Goal: Complete application form

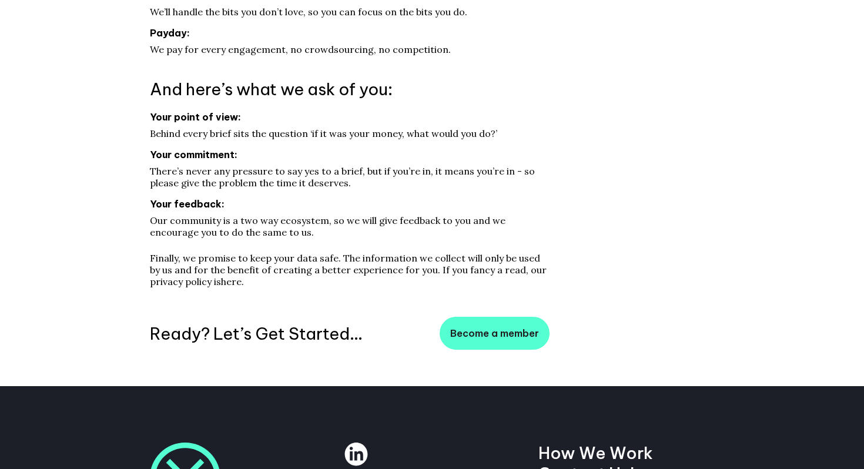
scroll to position [343, 0]
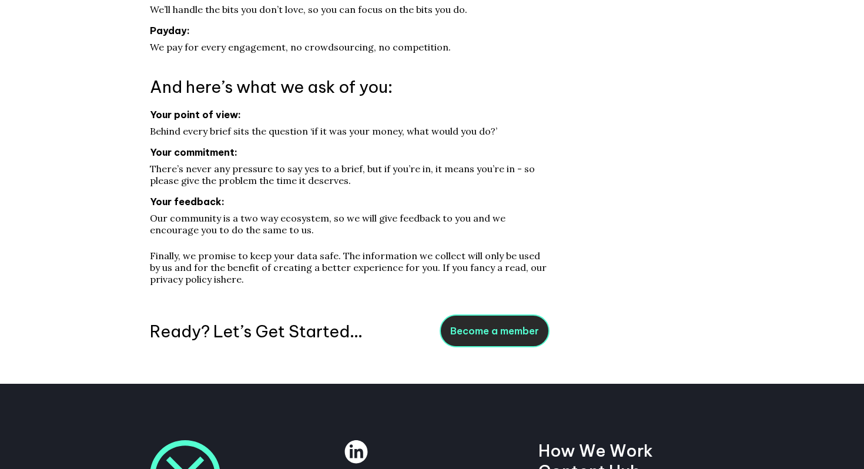
click at [485, 287] on span "Become a member" at bounding box center [494, 331] width 89 height 12
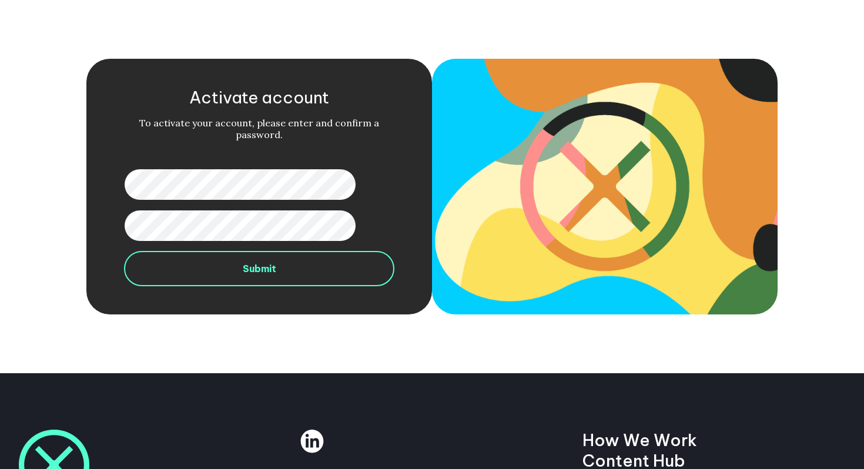
click at [290, 277] on button "Submit" at bounding box center [259, 268] width 270 height 35
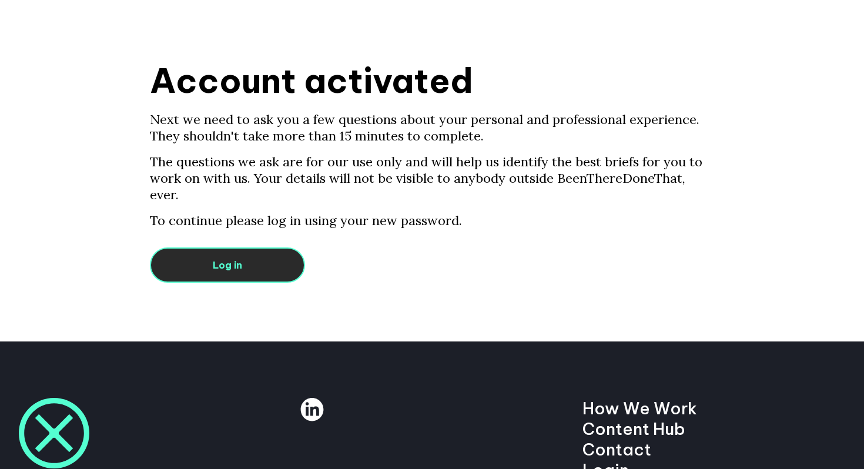
click at [227, 250] on link "Log in" at bounding box center [227, 264] width 155 height 35
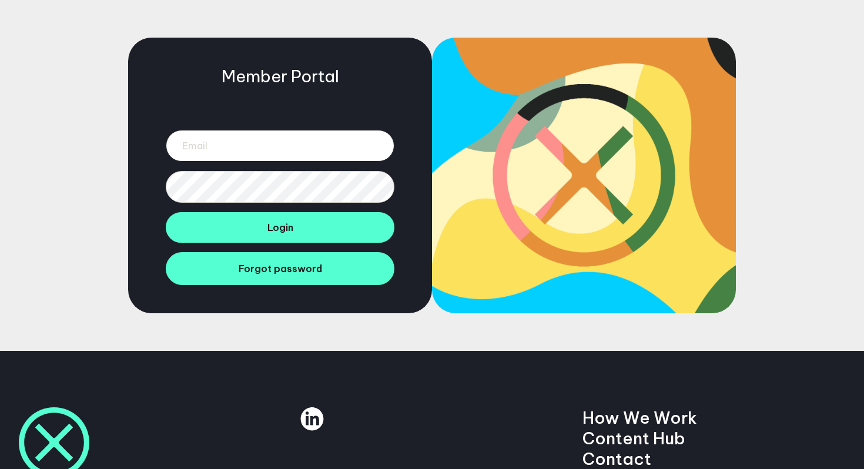
click at [232, 143] on input "email" at bounding box center [280, 146] width 229 height 32
type input "chasensteve@gmail.com"
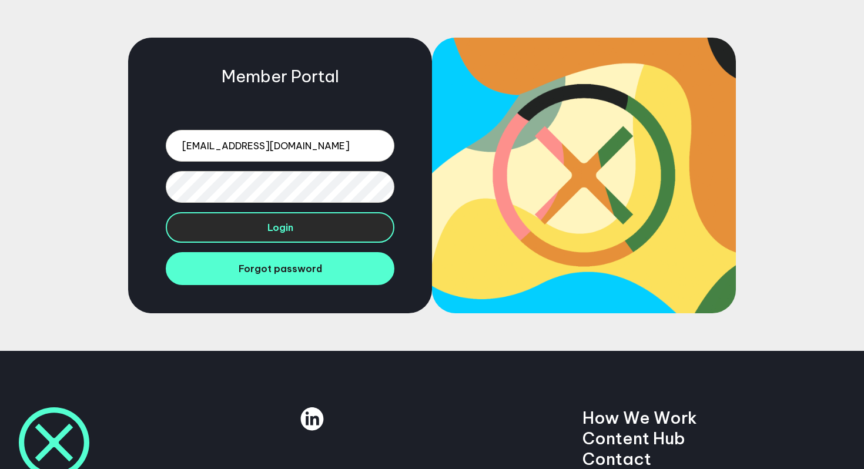
click at [270, 229] on span "Login" at bounding box center [280, 228] width 26 height 12
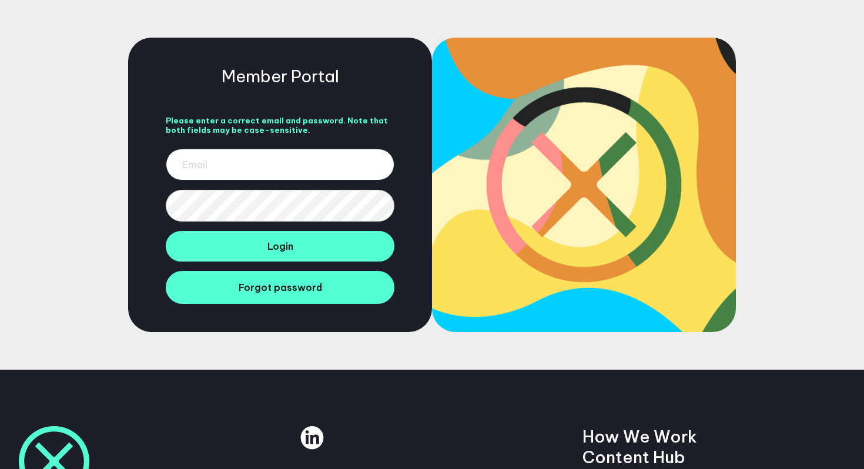
click at [212, 170] on input "email" at bounding box center [280, 165] width 229 height 32
type input "chasensteve@gmail.com"
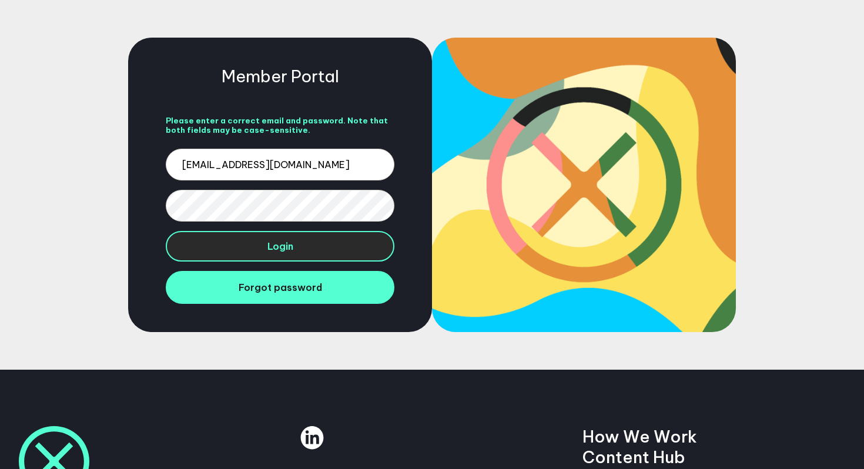
click at [256, 250] on button "Login" at bounding box center [280, 246] width 229 height 31
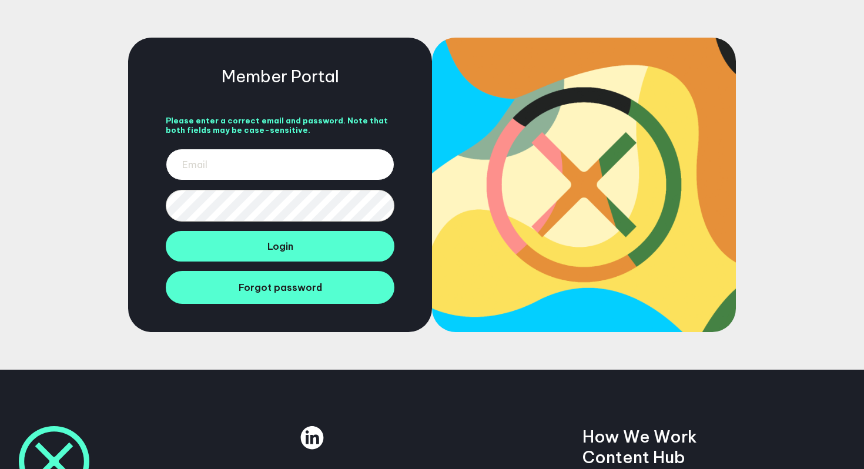
click at [193, 168] on input "email" at bounding box center [280, 165] width 229 height 32
type input "chasensteve@gmail.com"
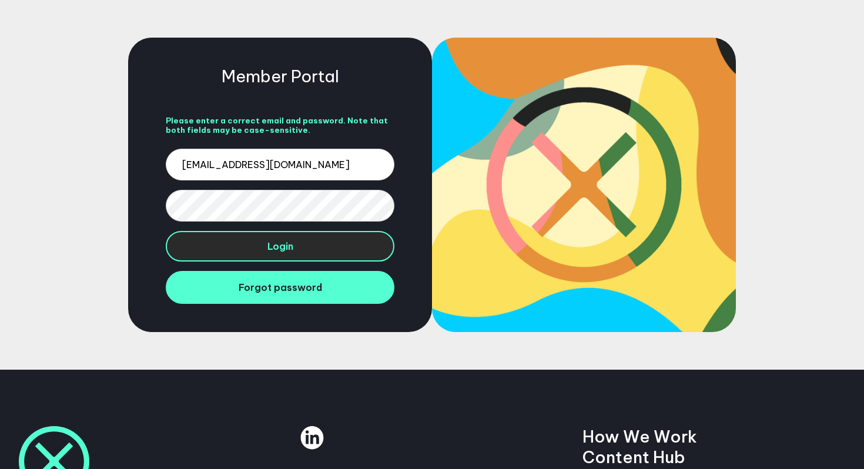
click at [273, 246] on span "Login" at bounding box center [280, 246] width 26 height 12
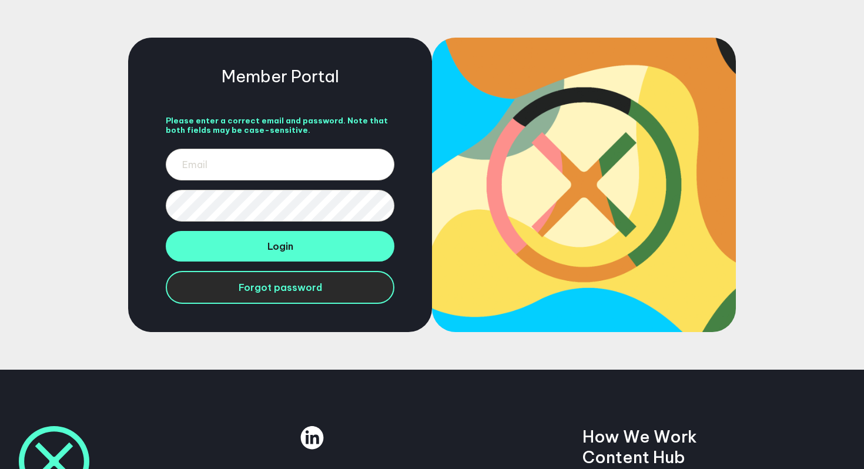
click at [246, 288] on span "Forgot password" at bounding box center [280, 287] width 83 height 12
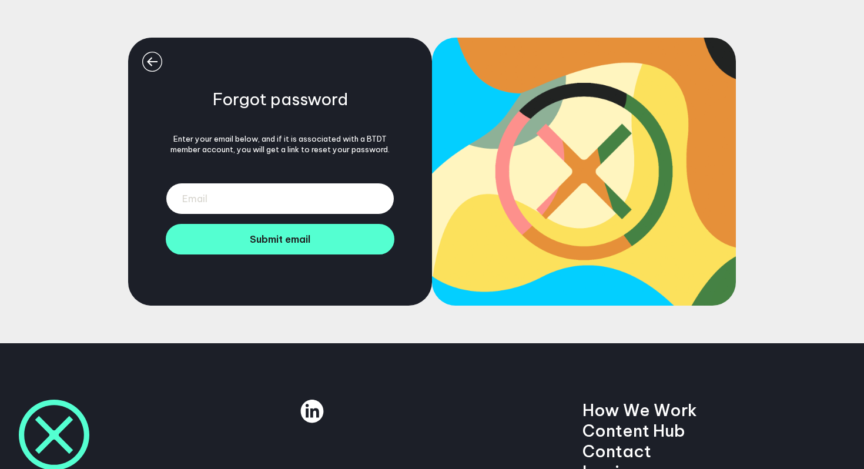
click at [203, 203] on input "email" at bounding box center [280, 199] width 229 height 32
type input "[EMAIL_ADDRESS][DOMAIN_NAME]"
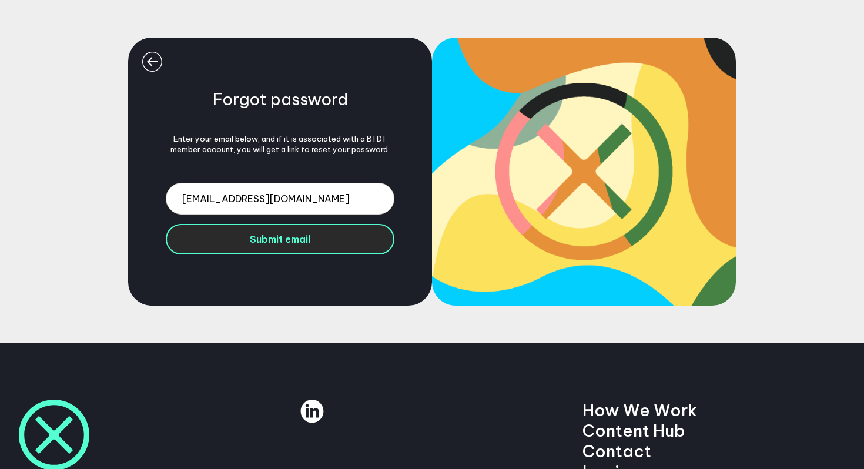
click at [268, 242] on span "Submit email" at bounding box center [280, 239] width 61 height 12
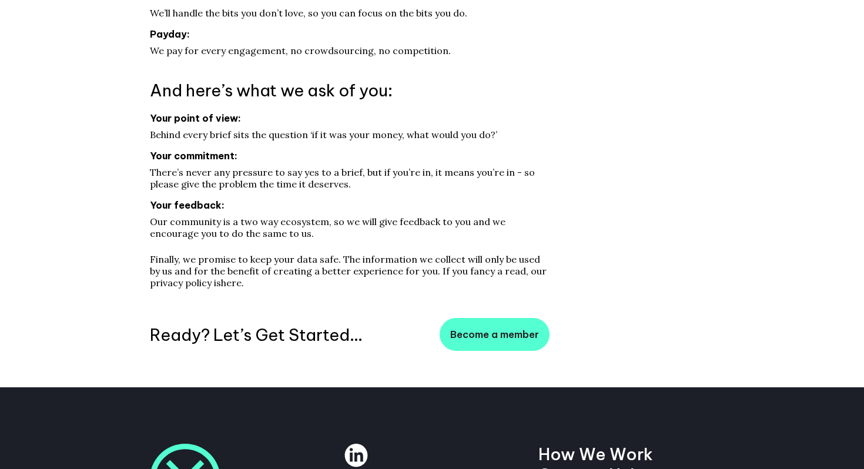
scroll to position [348, 0]
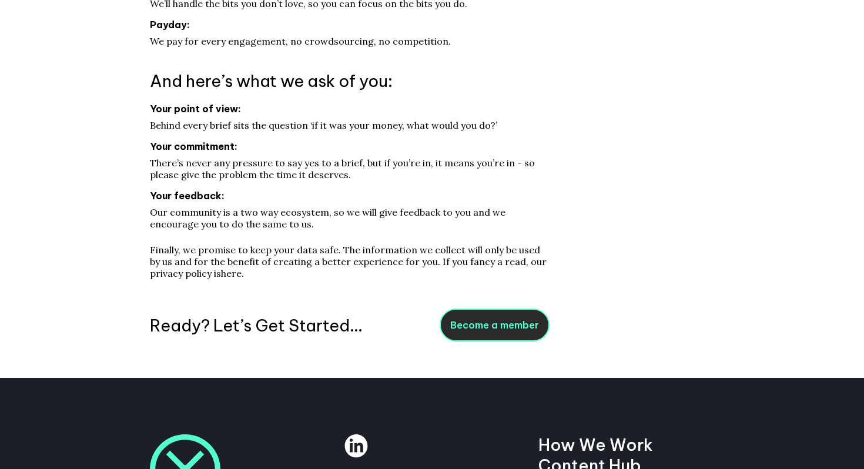
click at [512, 287] on span "Become a member" at bounding box center [494, 325] width 89 height 12
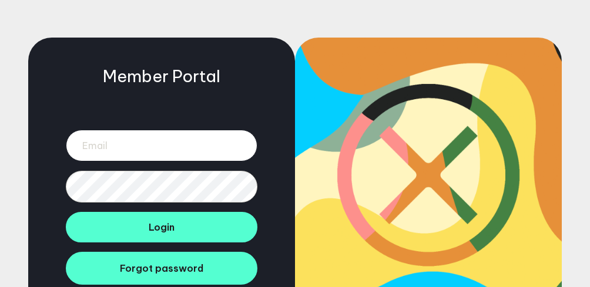
click at [126, 150] on input "email" at bounding box center [162, 146] width 192 height 32
type input "[EMAIL_ADDRESS][DOMAIN_NAME]"
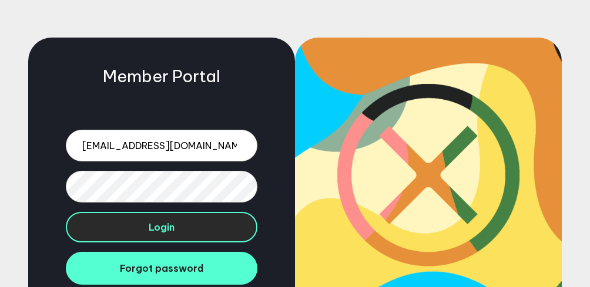
click at [156, 232] on span "Login" at bounding box center [162, 228] width 26 height 12
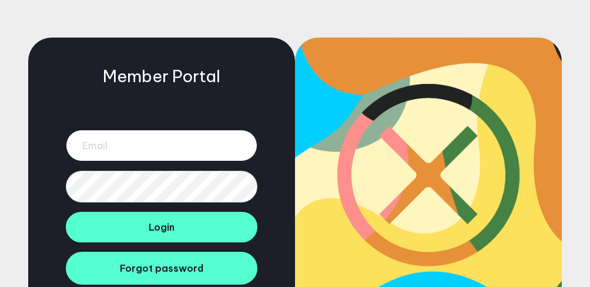
click at [155, 149] on input "email" at bounding box center [162, 146] width 192 height 32
type input "steve@deepchannelpartners.com"
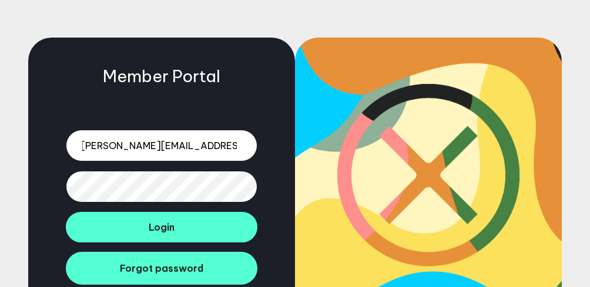
scroll to position [0, 0]
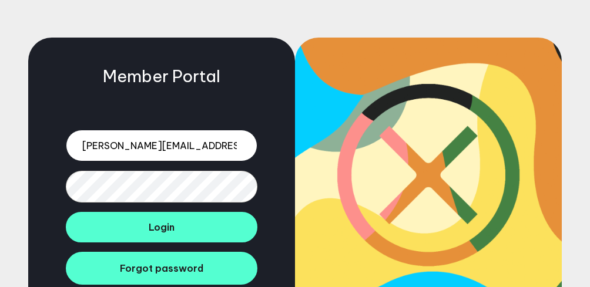
click at [239, 149] on input "steve@deepchannelpartners.com" at bounding box center [162, 146] width 192 height 32
click at [236, 148] on input "steve@deepchannelpartners.com" at bounding box center [162, 146] width 192 height 32
click at [236, 145] on input "steve@deepchannelpartners.com" at bounding box center [162, 146] width 192 height 32
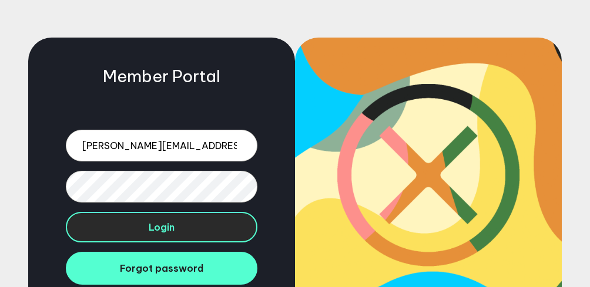
click at [149, 232] on span "Login" at bounding box center [162, 228] width 26 height 12
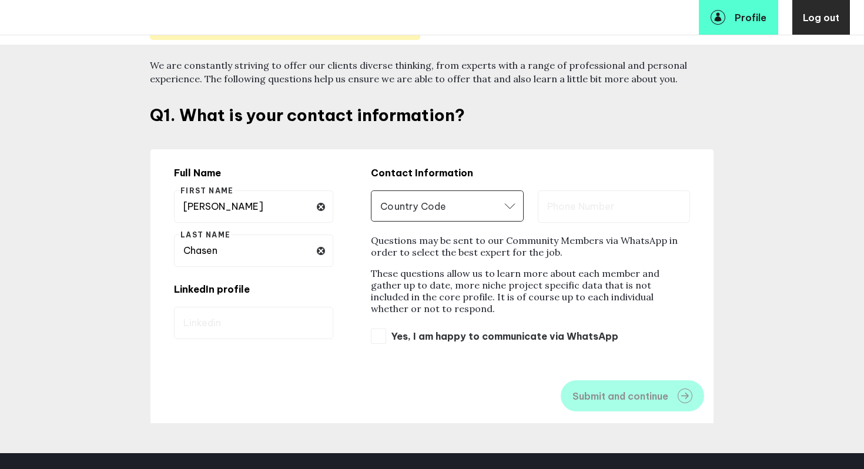
scroll to position [113, 0]
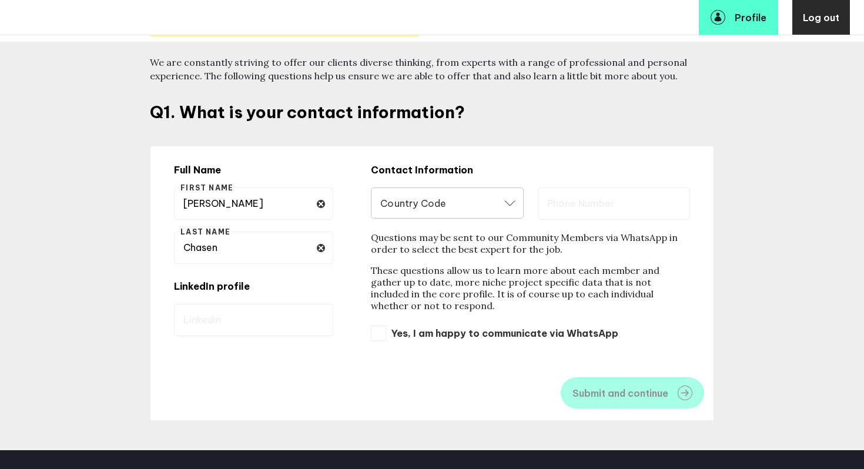
click at [510, 203] on icon "Open" at bounding box center [509, 203] width 11 height 6
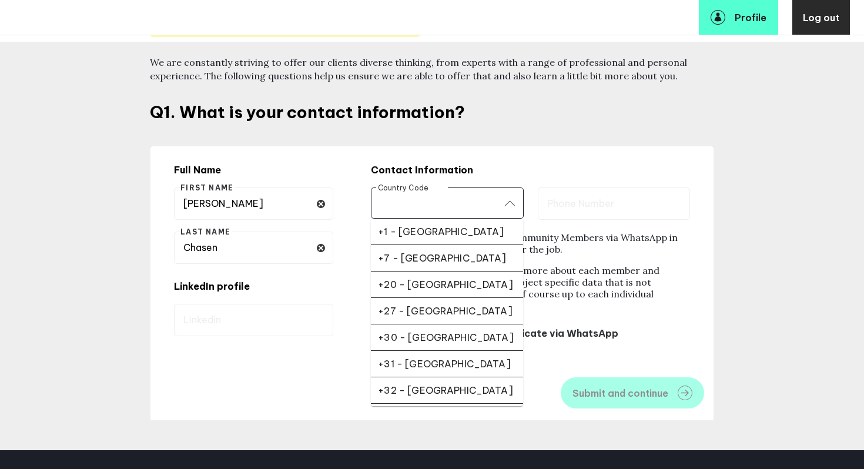
click at [484, 227] on div "+1 - United States" at bounding box center [447, 232] width 138 height 12
type input "+1 - United States"
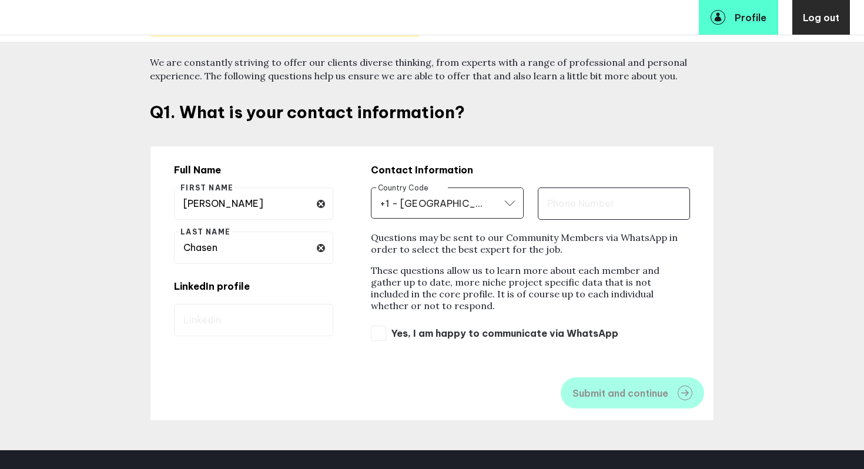
click at [558, 199] on input "text" at bounding box center [614, 203] width 152 height 32
type input "9173046975"
type input "+1 - United States"
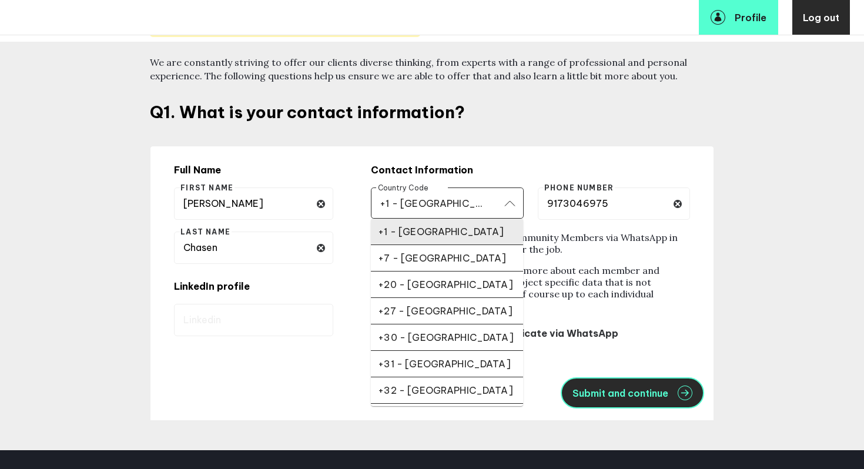
click at [589, 287] on span "Submit and continue" at bounding box center [620, 392] width 96 height 9
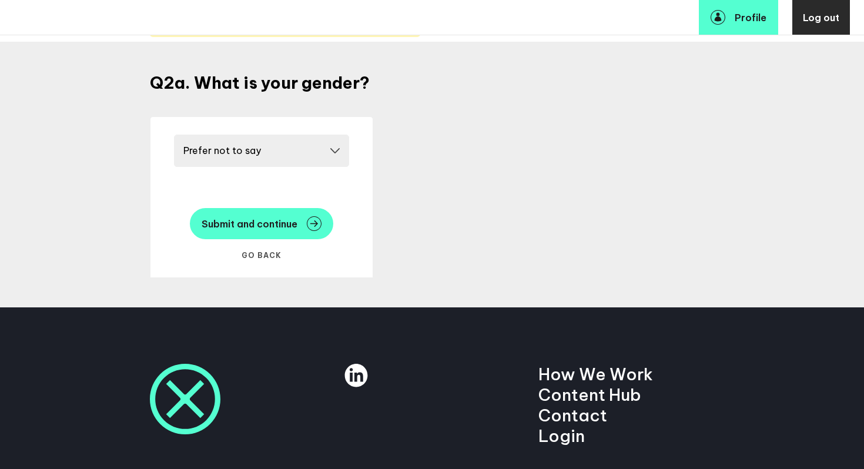
click at [334, 148] on select "Please select a gender Female Male Other Prefer not to say" at bounding box center [261, 151] width 175 height 32
select select "19089"
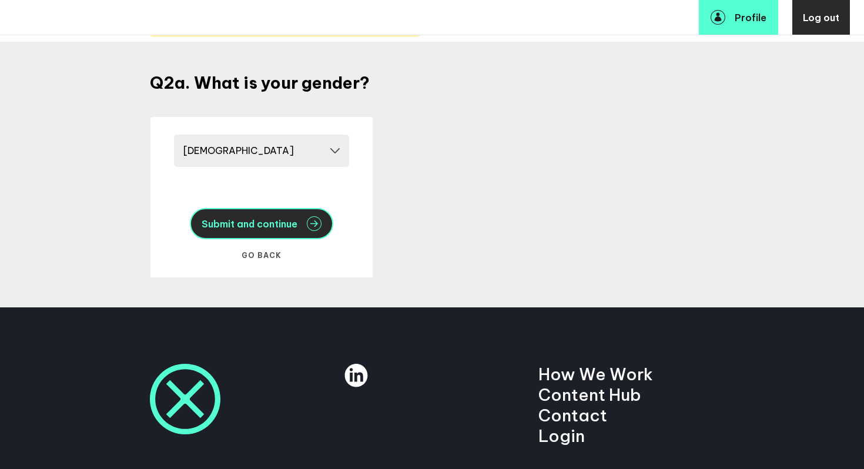
click at [271, 226] on span "Submit and continue" at bounding box center [250, 223] width 96 height 9
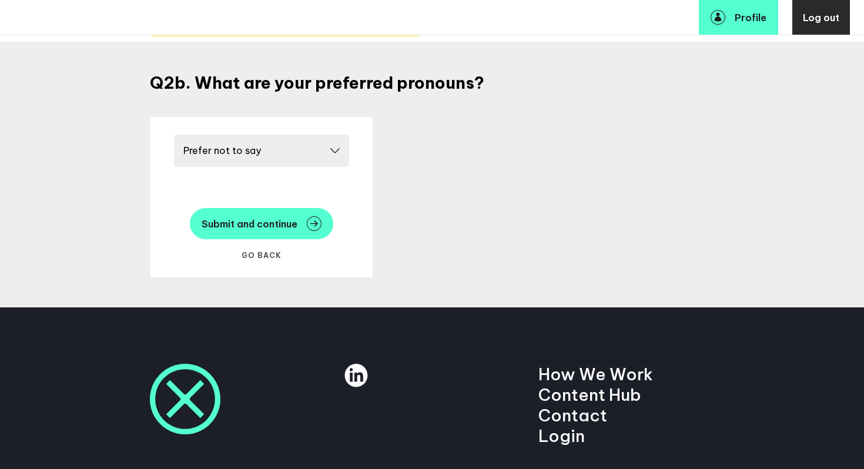
click at [334, 150] on select "Please select a pronoun He/him She/her They/them Prefer not to say" at bounding box center [261, 151] width 175 height 32
select select "20249"
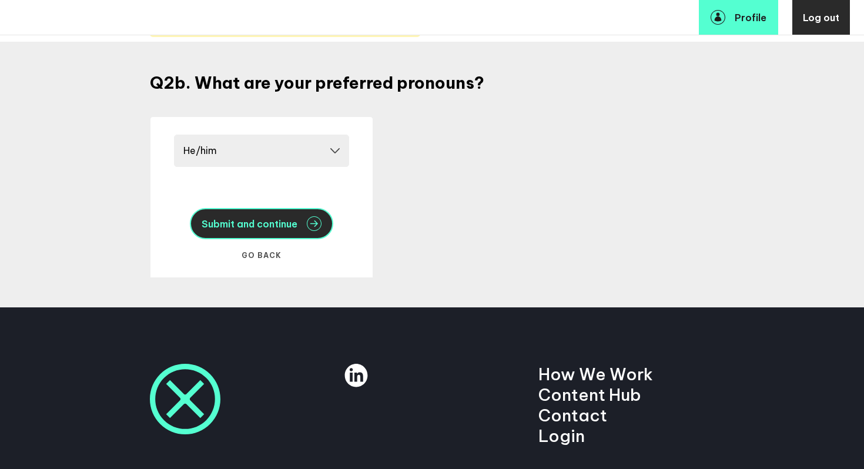
click at [271, 229] on span "Submit and continue" at bounding box center [250, 223] width 96 height 9
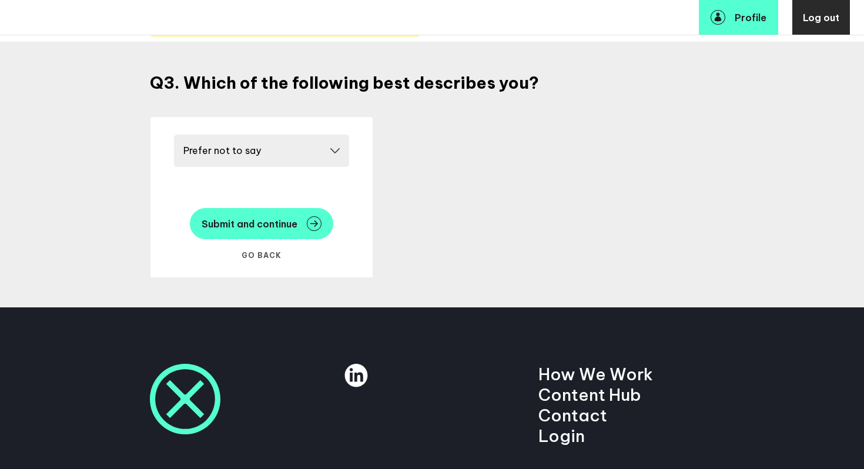
click at [345, 146] on select "Please select a race/ethnicity Asian or Pacific Islander Black or African Ameri…" at bounding box center [261, 151] width 175 height 32
select select "19085"
click at [270, 233] on button "Submit and continue" at bounding box center [261, 223] width 143 height 31
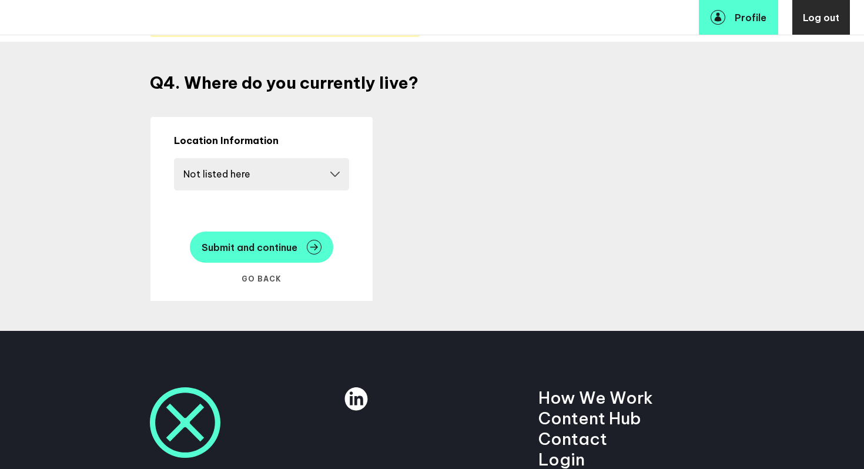
click at [335, 174] on select "Please select a country Country Afghanistan Albania Algeria Andorra Angola Anti…" at bounding box center [261, 174] width 175 height 32
select select "14724"
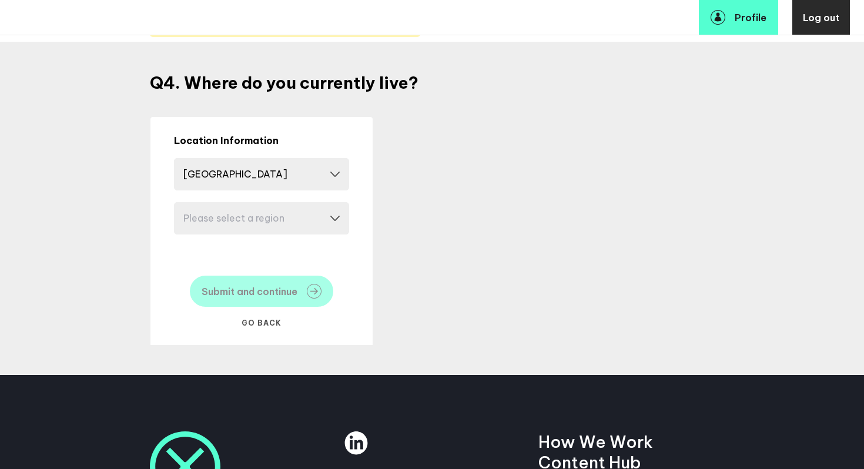
click at [336, 220] on select "Please select a region Alabama Alaska Arizona Arkansas California Colorado Conn…" at bounding box center [261, 218] width 175 height 32
select select "17630"
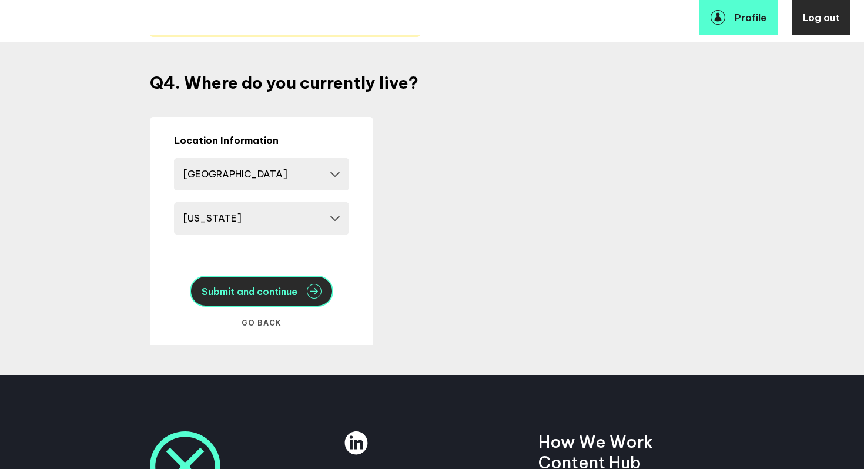
click at [277, 287] on span "Submit and continue" at bounding box center [250, 291] width 96 height 9
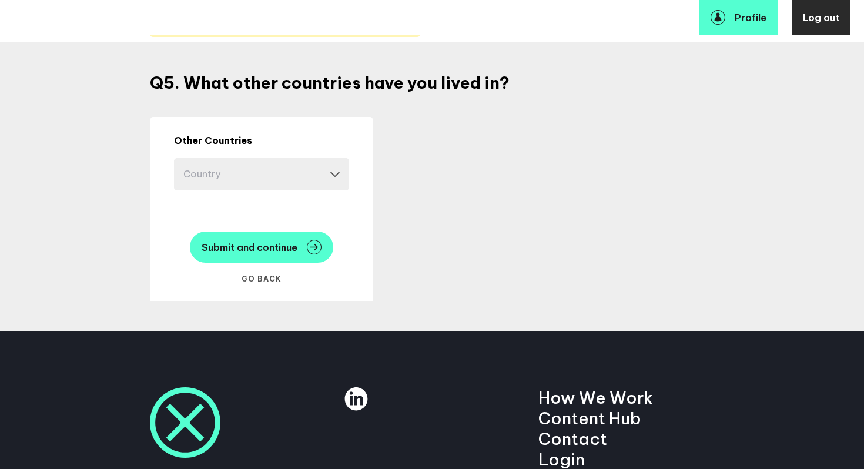
click at [337, 176] on select "Country Afghanistan Albania Algeria Andorra Angola Antigua and Barbuda Argentin…" at bounding box center [261, 174] width 175 height 32
click at [344, 177] on select "Country Afghanistan Albania Algeria Andorra Angola Antigua and Barbuda Argentin…" at bounding box center [261, 174] width 175 height 32
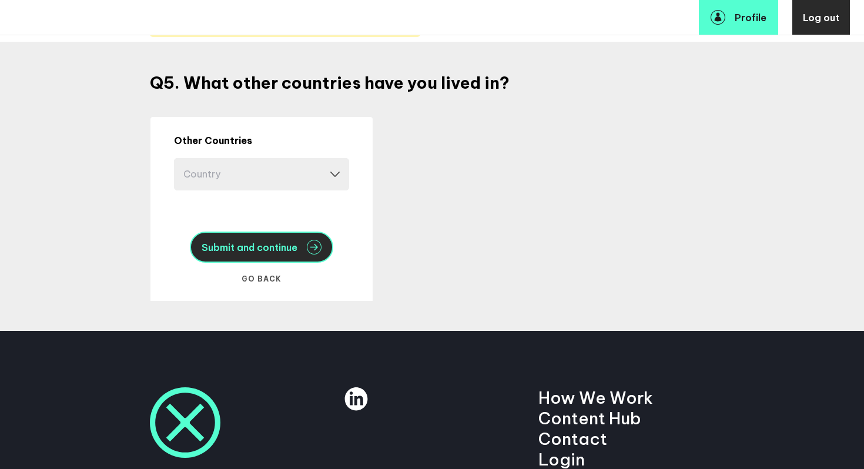
click at [235, 251] on span "Submit and continue" at bounding box center [250, 247] width 96 height 9
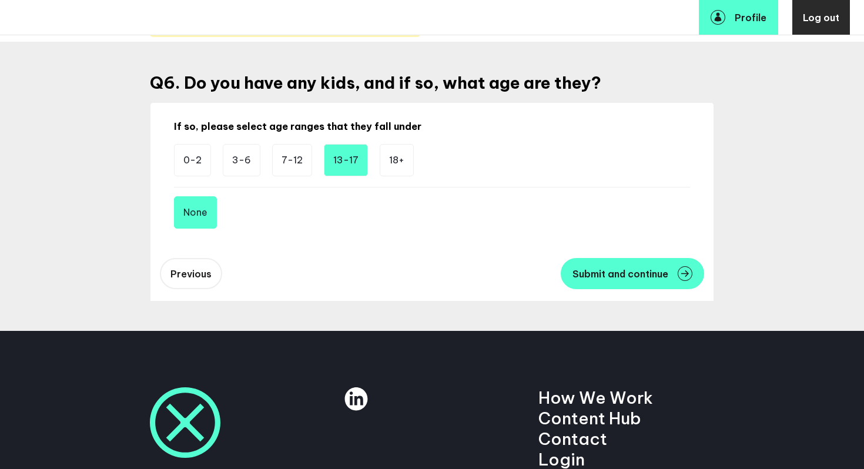
click at [348, 164] on li "13-17" at bounding box center [346, 160] width 44 height 32
click at [394, 160] on li "18+" at bounding box center [397, 160] width 34 height 32
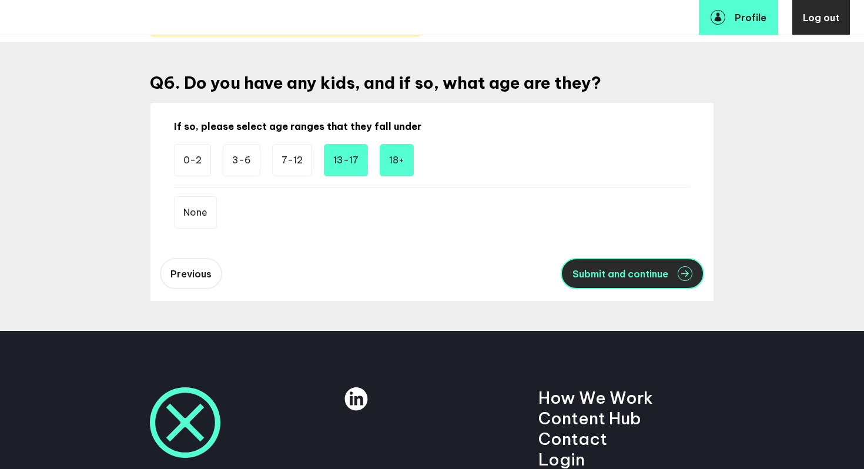
click at [589, 281] on button "Submit and continue" at bounding box center [632, 273] width 143 height 31
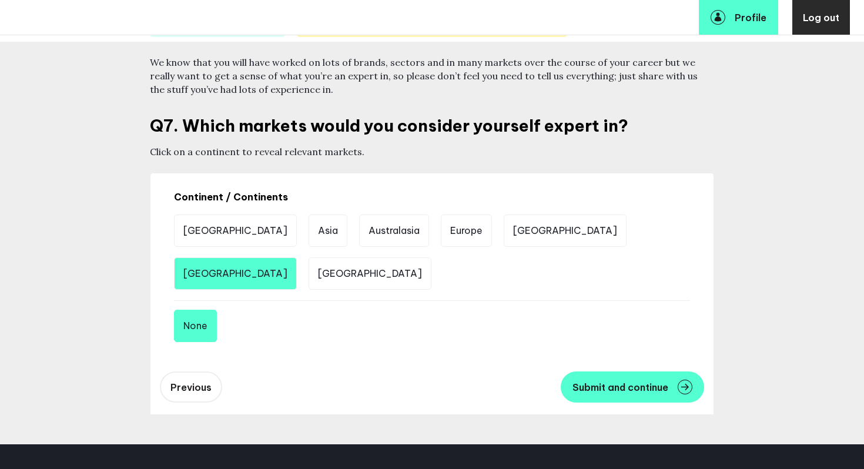
click at [297, 257] on li "North America" at bounding box center [235, 273] width 123 height 32
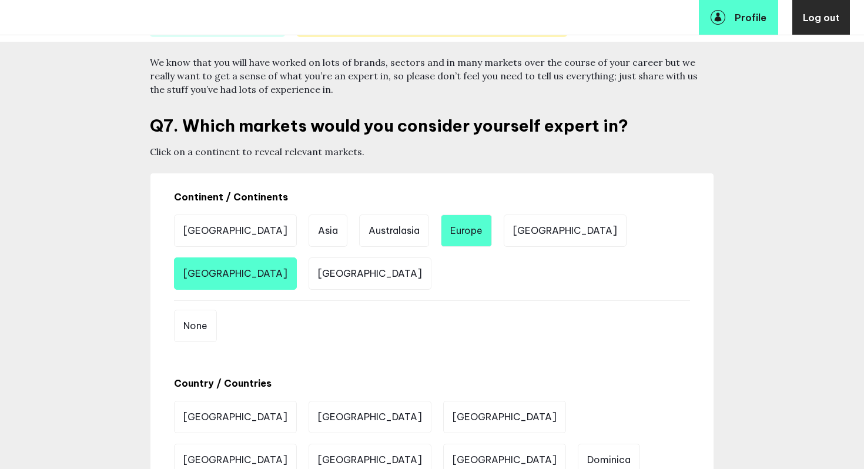
click at [441, 236] on li "Europe" at bounding box center [466, 230] width 51 height 32
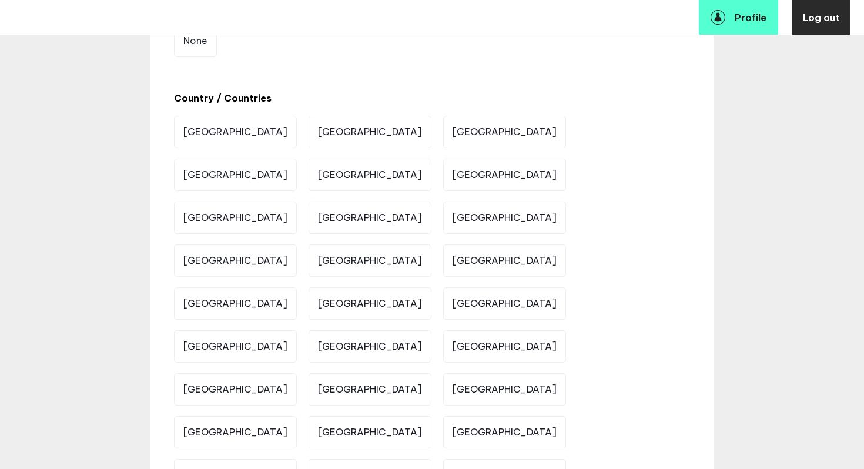
scroll to position [400, 0]
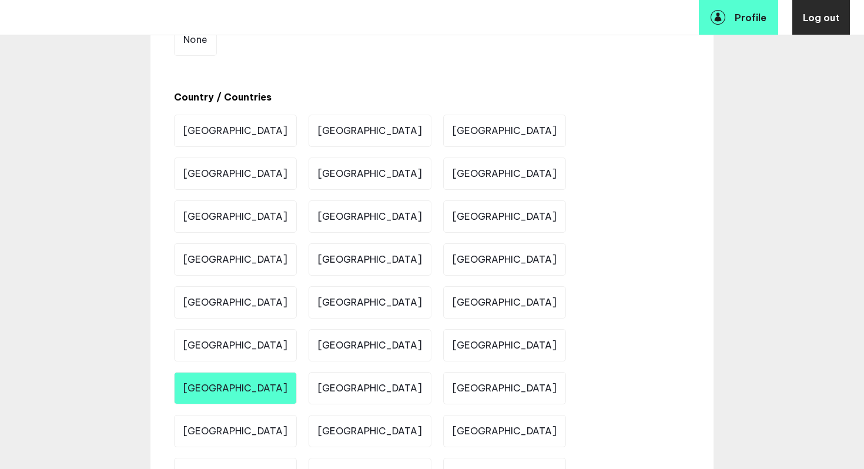
click at [297, 287] on li "Italy" at bounding box center [235, 388] width 123 height 32
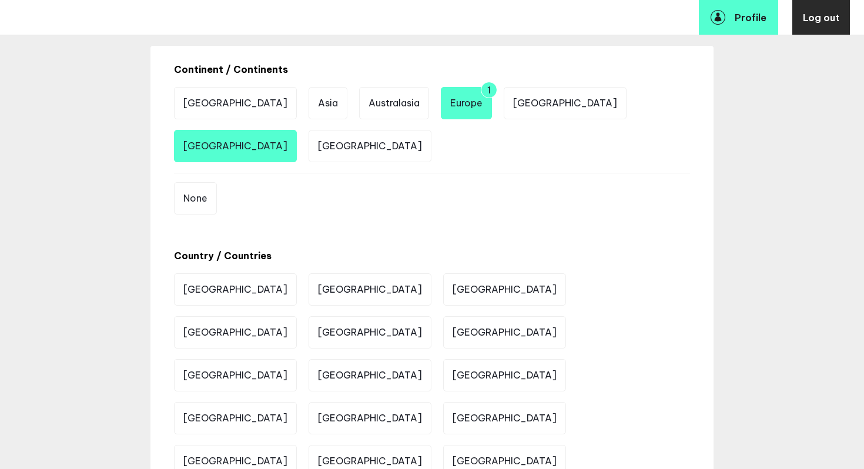
scroll to position [242, 0]
click at [297, 129] on li "North America" at bounding box center [235, 145] width 123 height 32
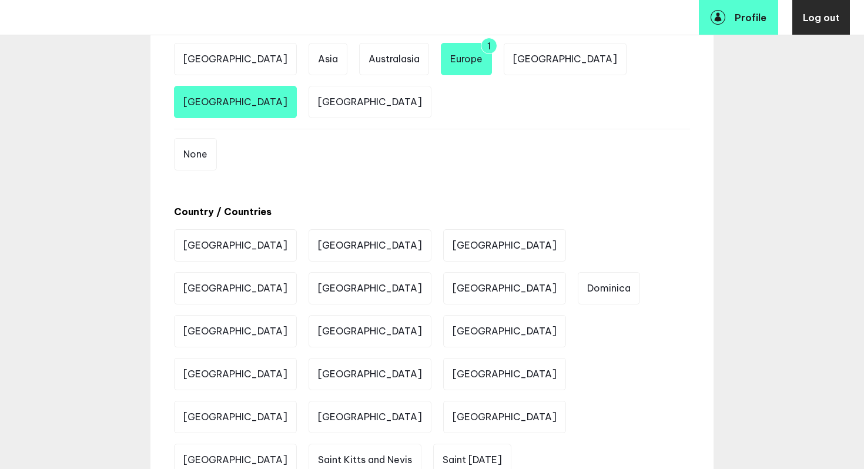
scroll to position [286, 0]
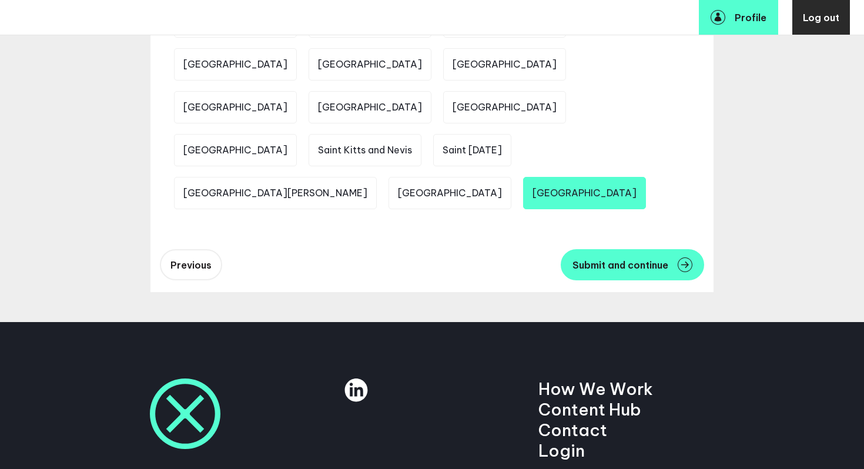
scroll to position [599, 0]
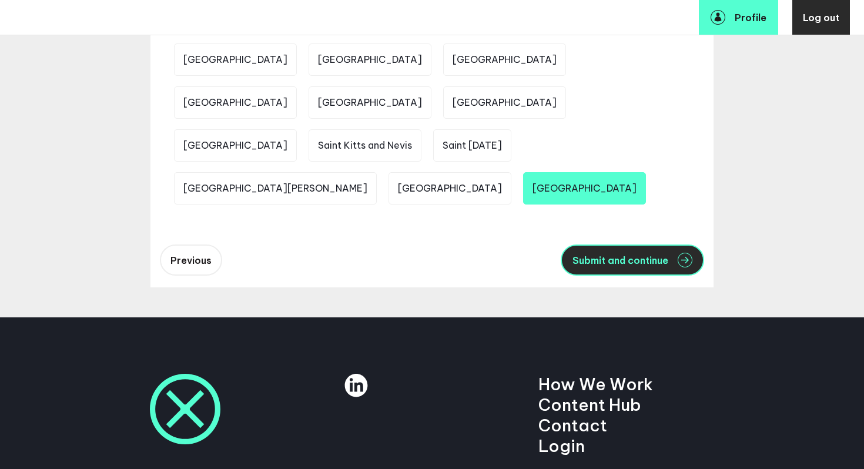
click at [589, 256] on span "Submit and continue" at bounding box center [620, 260] width 96 height 9
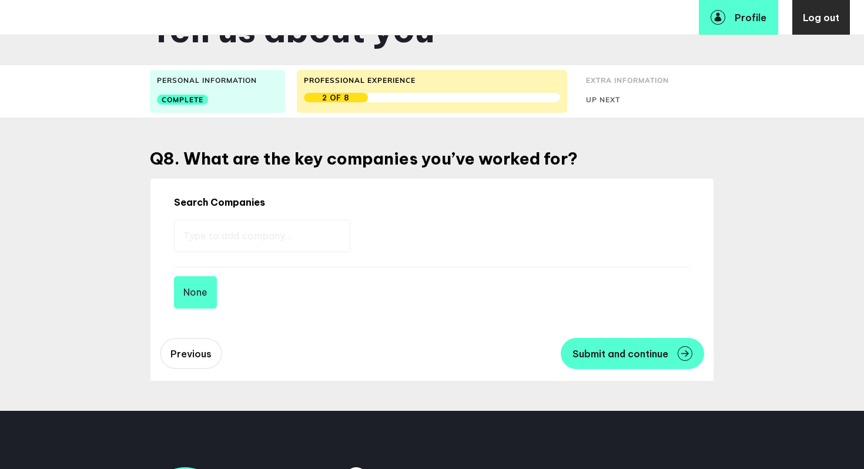
scroll to position [26, 0]
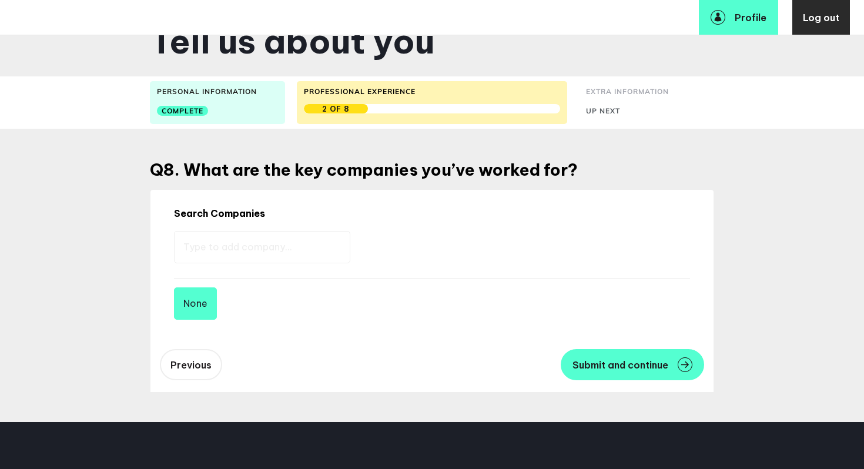
click at [259, 242] on input "text" at bounding box center [262, 247] width 176 height 32
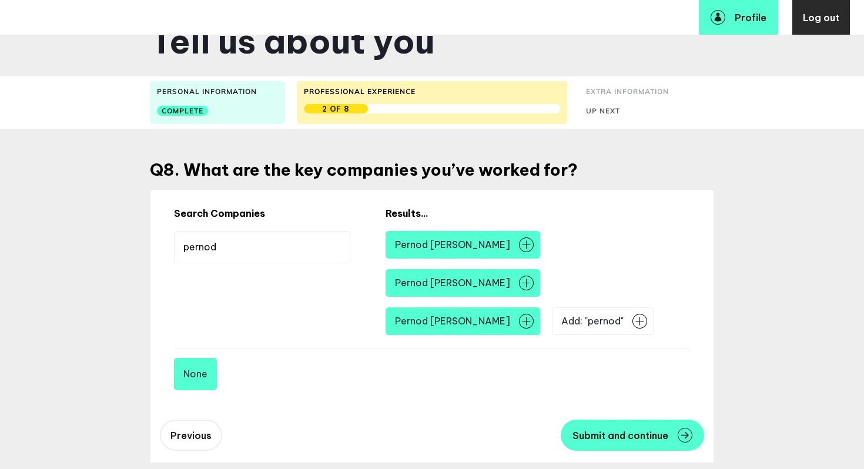
type input "pernod"
click at [519, 247] on img at bounding box center [526, 244] width 15 height 15
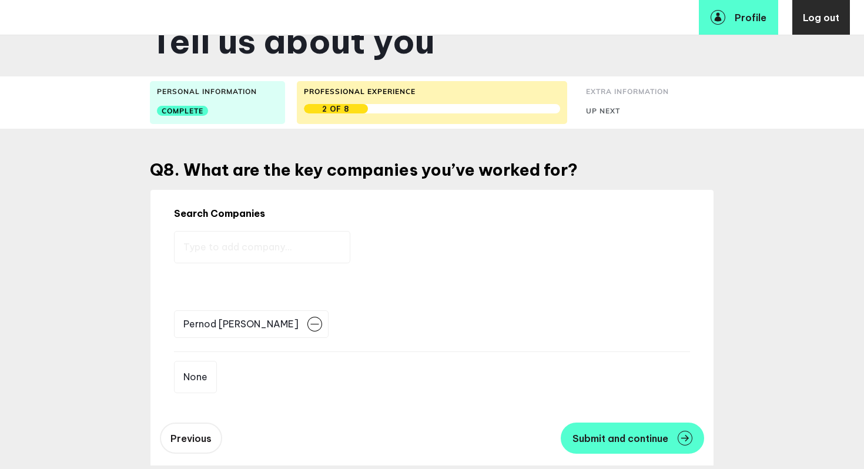
click at [248, 244] on input "text" at bounding box center [262, 247] width 176 height 32
type input "campari"
click at [502, 244] on span "Campari" at bounding box center [521, 245] width 39 height 14
click at [550, 250] on img at bounding box center [557, 244] width 15 height 15
click at [232, 244] on input "text" at bounding box center [262, 247] width 176 height 32
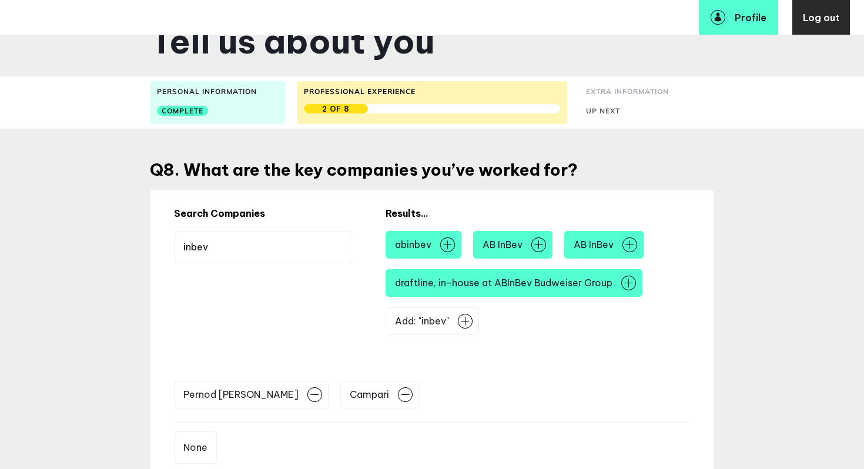
type input "inbev"
click at [541, 247] on img at bounding box center [538, 244] width 15 height 15
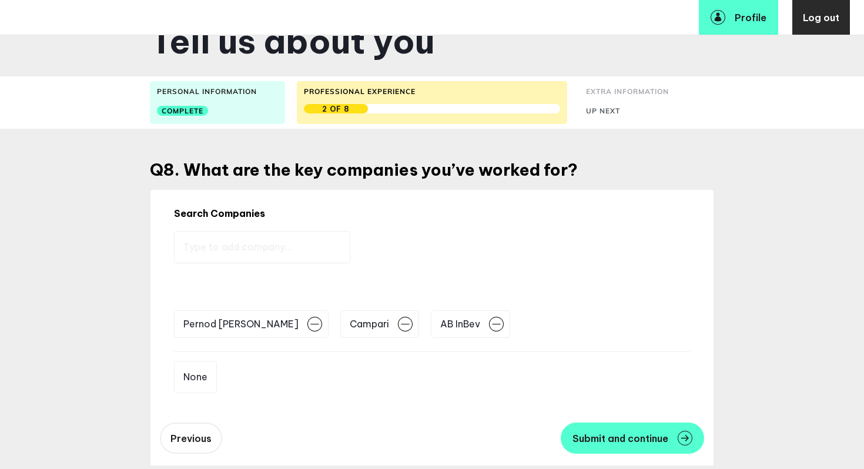
click at [208, 246] on input "text" at bounding box center [262, 247] width 176 height 32
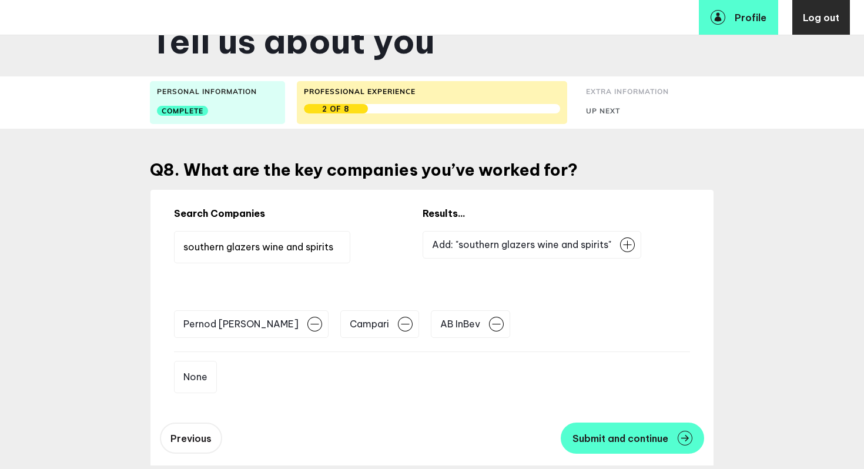
type input "southern glazers wine and spirits"
click at [589, 246] on img at bounding box center [627, 244] width 15 height 15
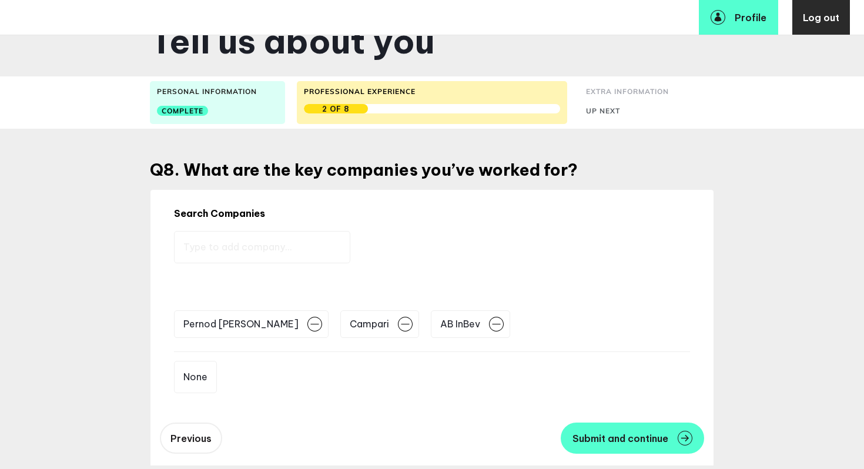
scroll to position [60, 0]
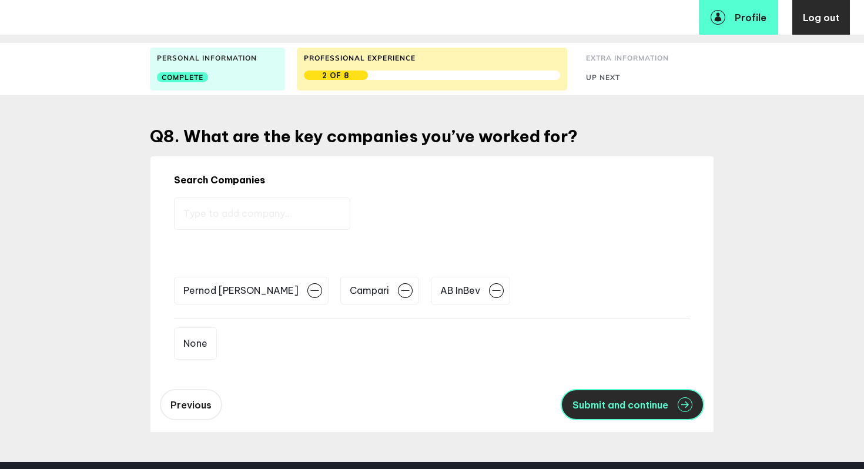
click at [589, 287] on span "Submit and continue" at bounding box center [620, 404] width 96 height 9
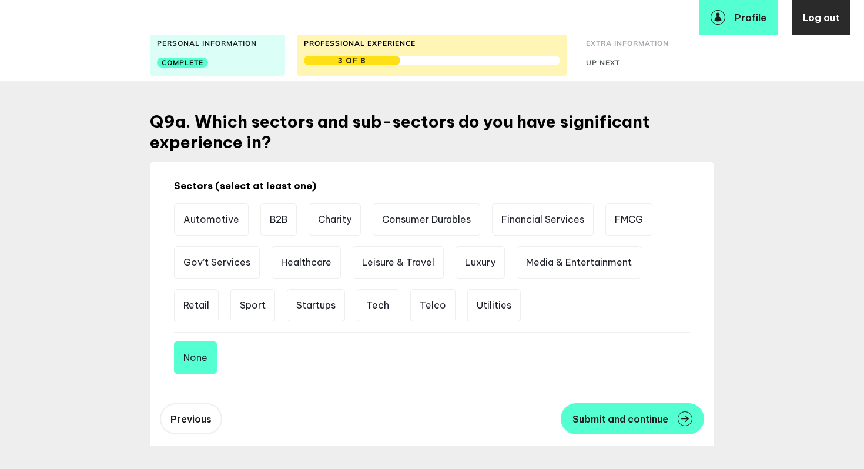
scroll to position [78, 0]
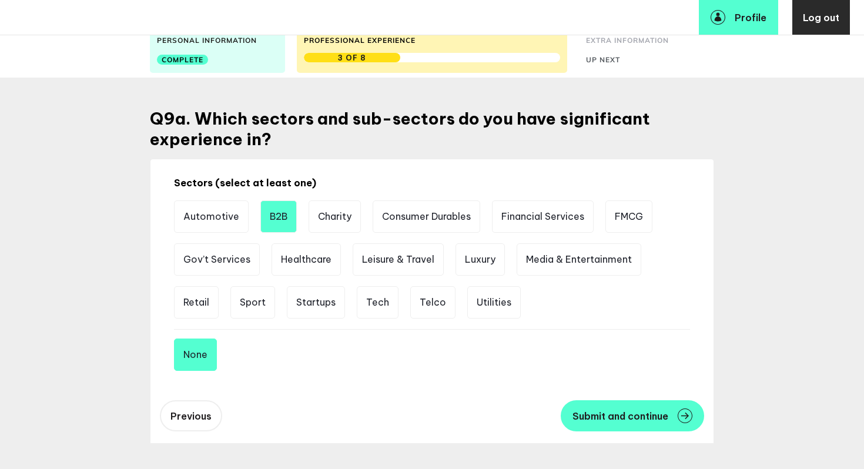
click at [281, 224] on li "B2B" at bounding box center [278, 216] width 36 height 32
click at [589, 224] on li "FMCG" at bounding box center [628, 216] width 47 height 32
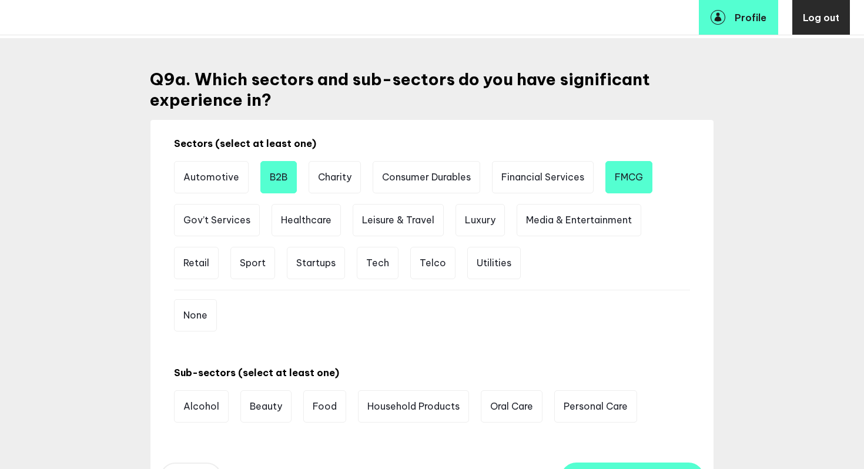
scroll to position [121, 0]
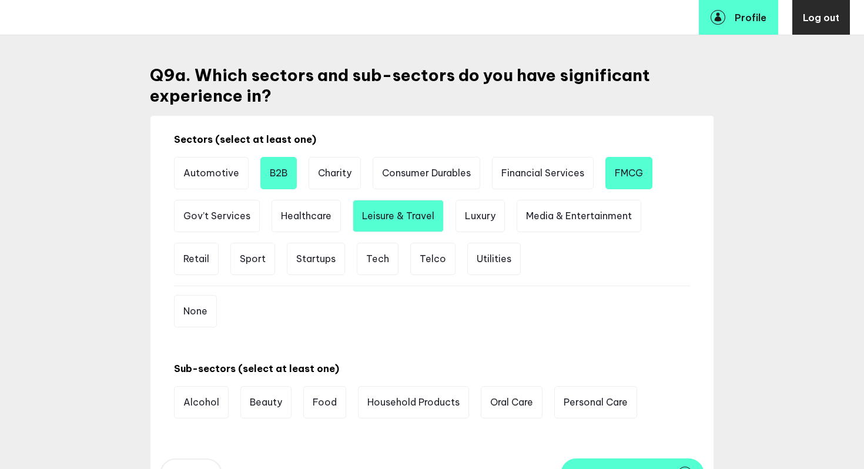
click at [420, 215] on li "Leisure & Travel" at bounding box center [398, 216] width 91 height 32
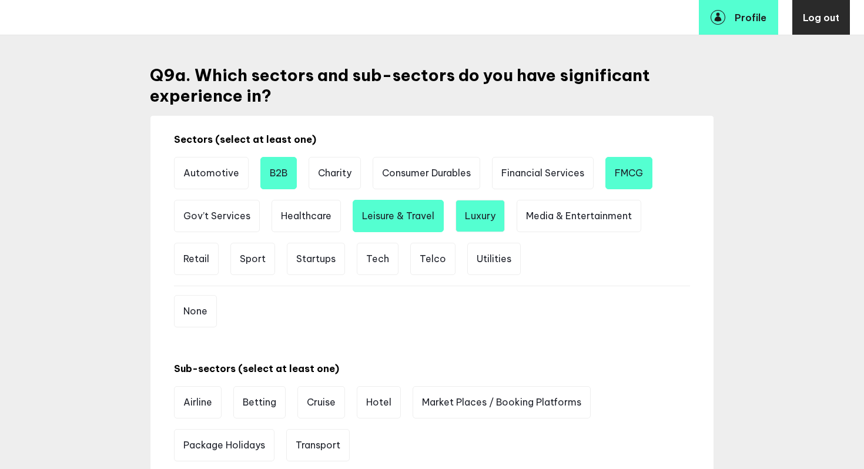
click at [478, 224] on li "Luxury" at bounding box center [479, 216] width 49 height 32
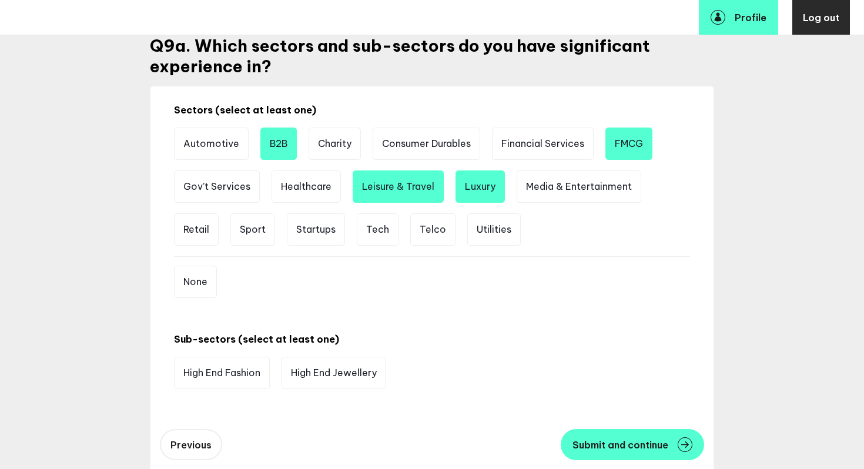
scroll to position [155, 0]
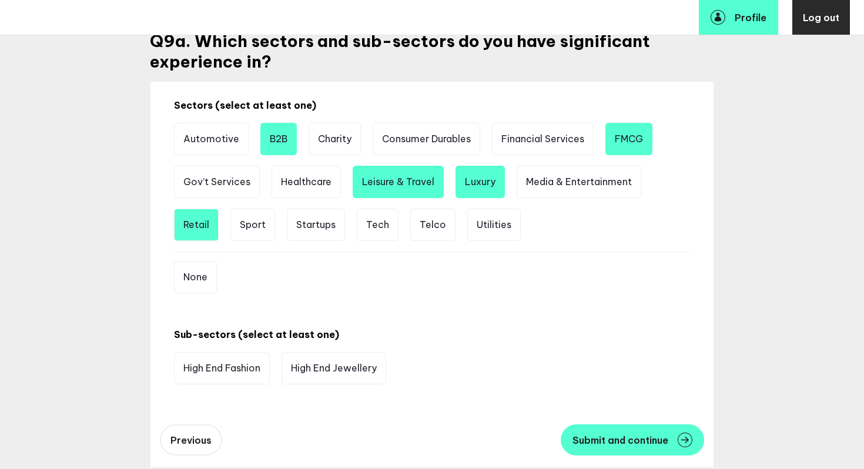
click at [202, 223] on li "Retail" at bounding box center [196, 225] width 45 height 32
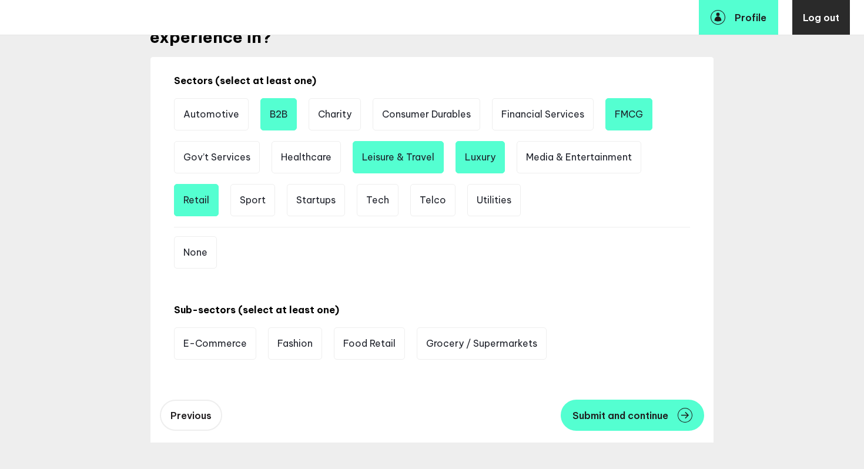
scroll to position [166, 0]
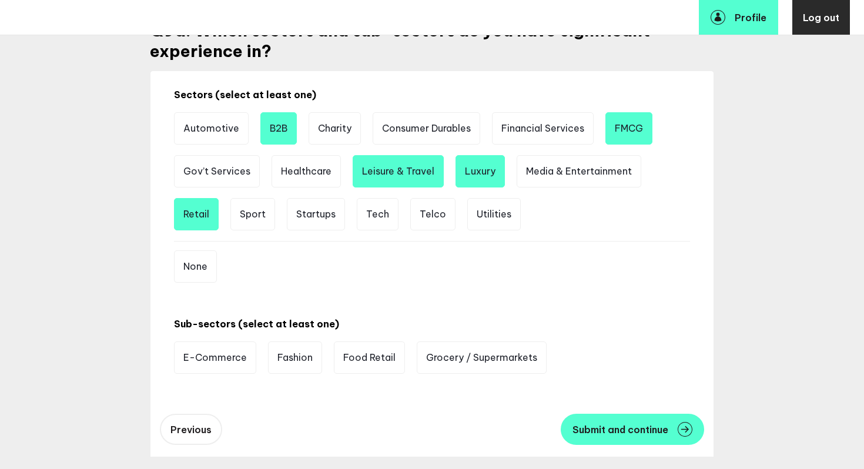
click at [589, 130] on li "FMCG" at bounding box center [628, 128] width 47 height 32
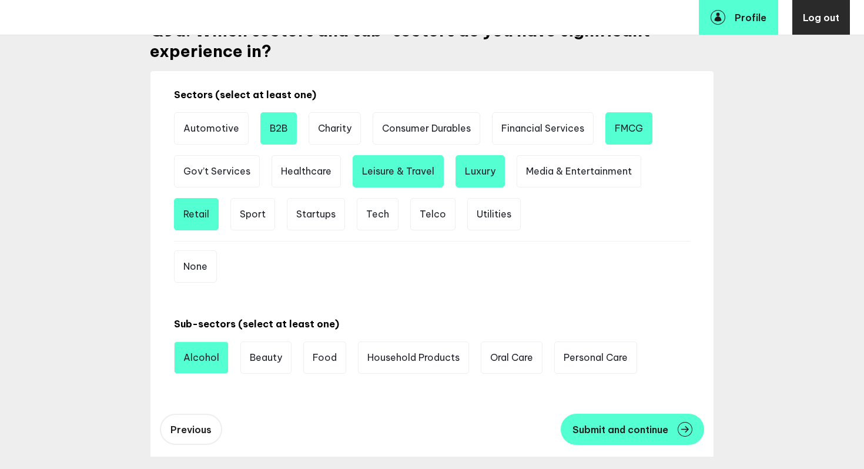
click at [215, 287] on li "Alcohol" at bounding box center [201, 357] width 55 height 32
click at [283, 134] on li "B2B" at bounding box center [278, 128] width 36 height 32
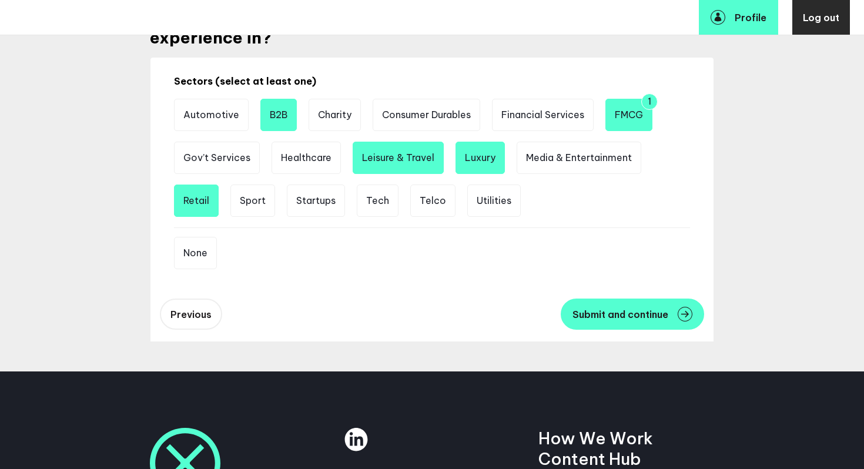
scroll to position [176, 0]
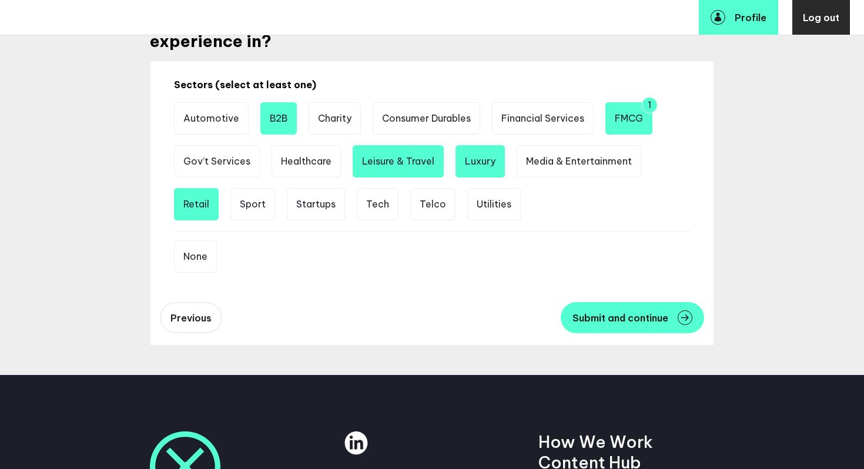
click at [589, 125] on li "FMCG 1" at bounding box center [628, 118] width 47 height 32
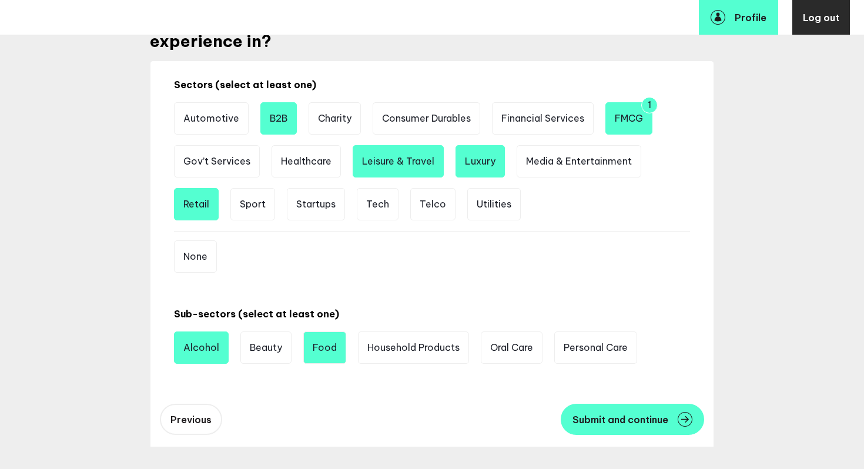
click at [336, 287] on li "Food" at bounding box center [324, 347] width 43 height 32
click at [406, 167] on li "Leisure & Travel" at bounding box center [398, 161] width 91 height 32
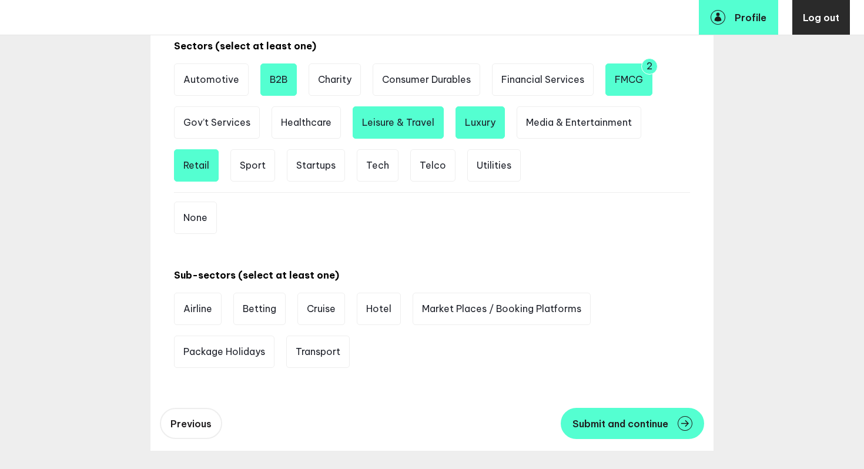
scroll to position [204, 0]
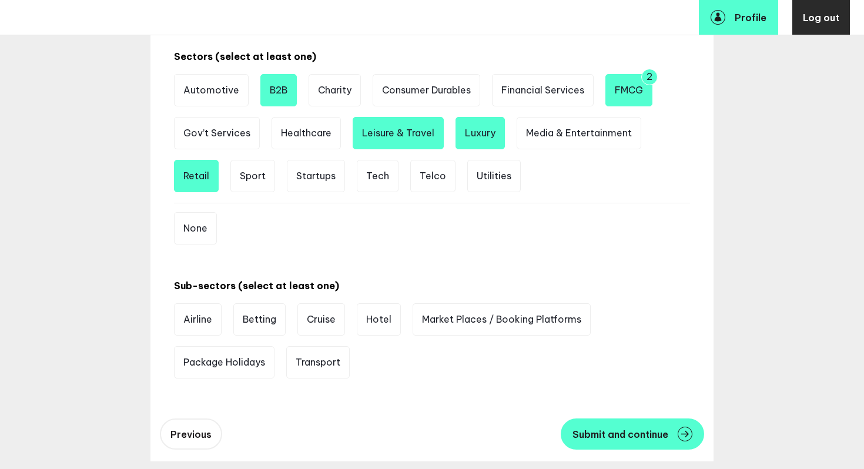
click at [475, 134] on li "Luxury" at bounding box center [479, 133] width 49 height 32
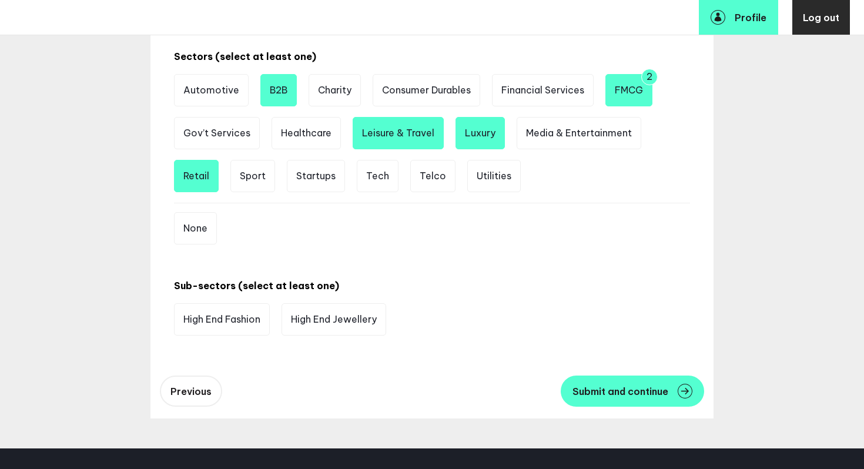
click at [478, 123] on li "Luxury" at bounding box center [479, 133] width 49 height 32
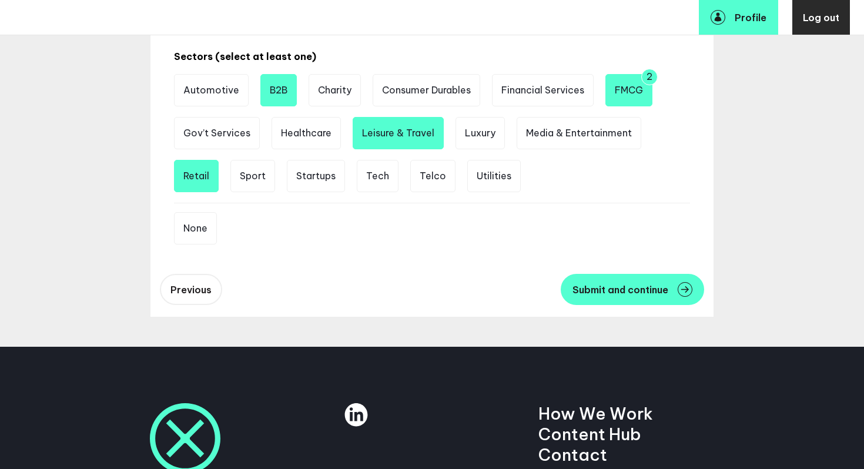
click at [199, 173] on li "Retail" at bounding box center [196, 176] width 45 height 32
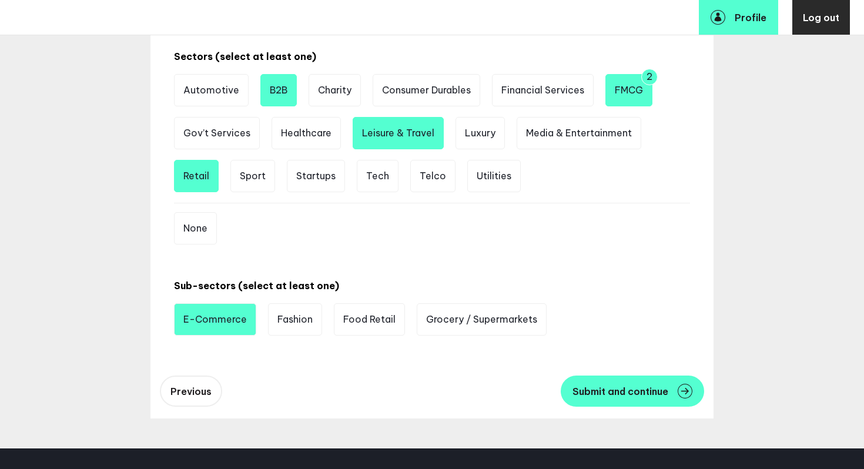
click at [217, 287] on li "E-Commerce" at bounding box center [215, 319] width 82 height 32
click at [371, 287] on li "Food Retail" at bounding box center [369, 319] width 71 height 32
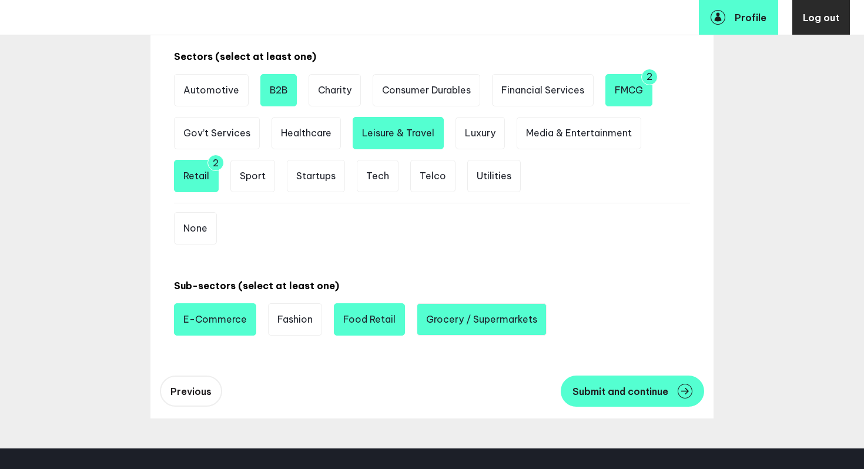
click at [447, 287] on li "Grocery / Supermarkets" at bounding box center [482, 319] width 130 height 32
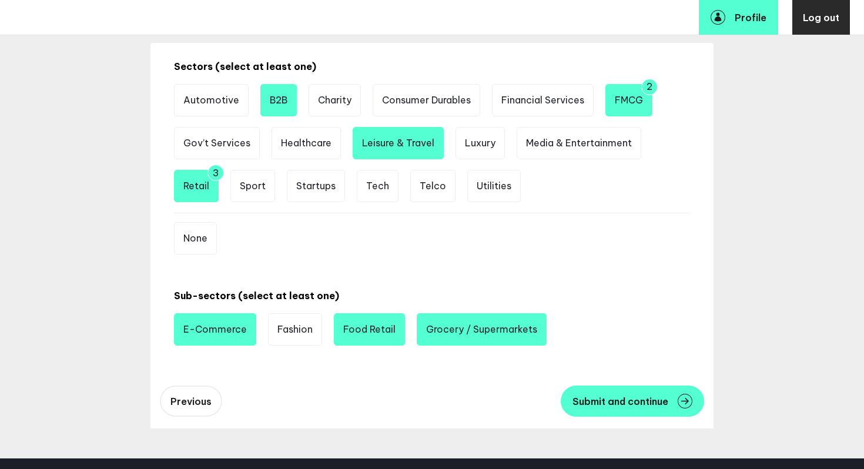
scroll to position [193, 0]
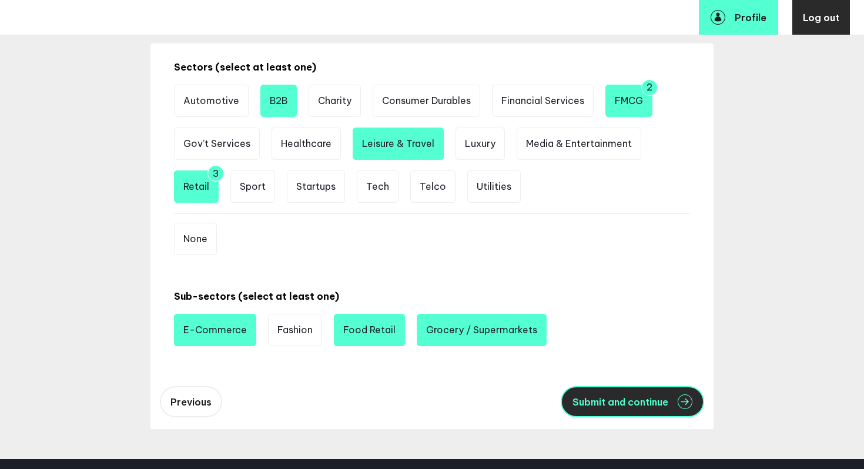
click at [589, 287] on span "Submit and continue" at bounding box center [620, 401] width 96 height 9
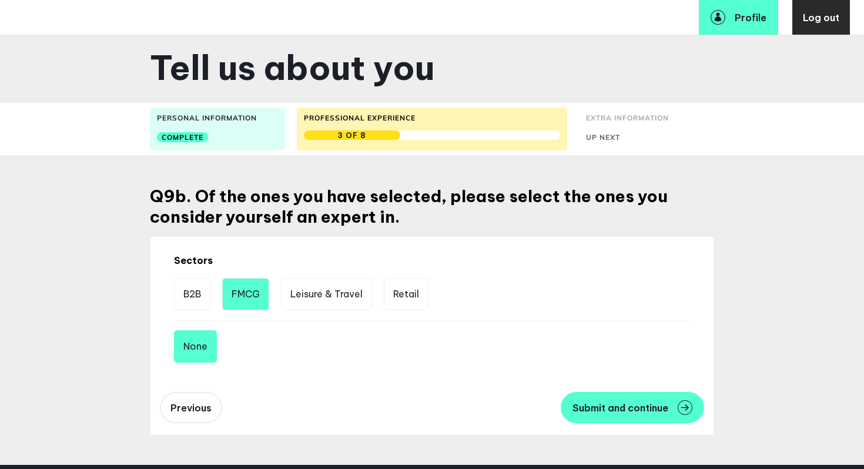
click at [247, 287] on li "FMCG" at bounding box center [245, 294] width 47 height 32
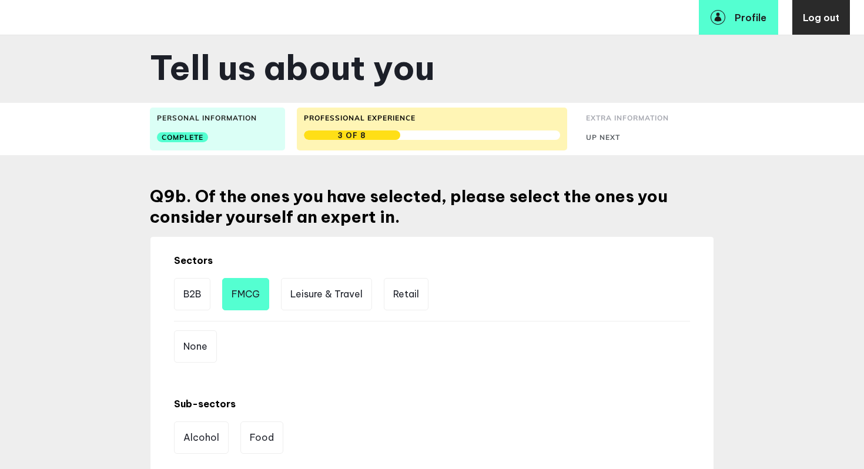
scroll to position [71, 0]
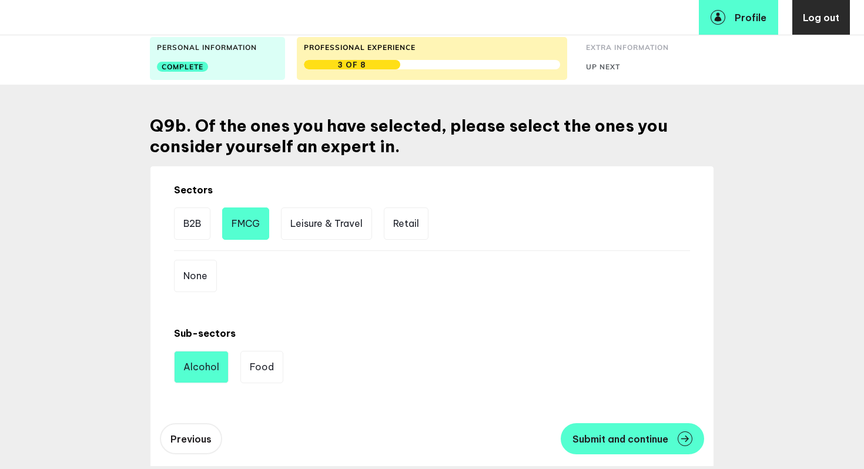
click at [202, 287] on li "Alcohol" at bounding box center [201, 367] width 55 height 32
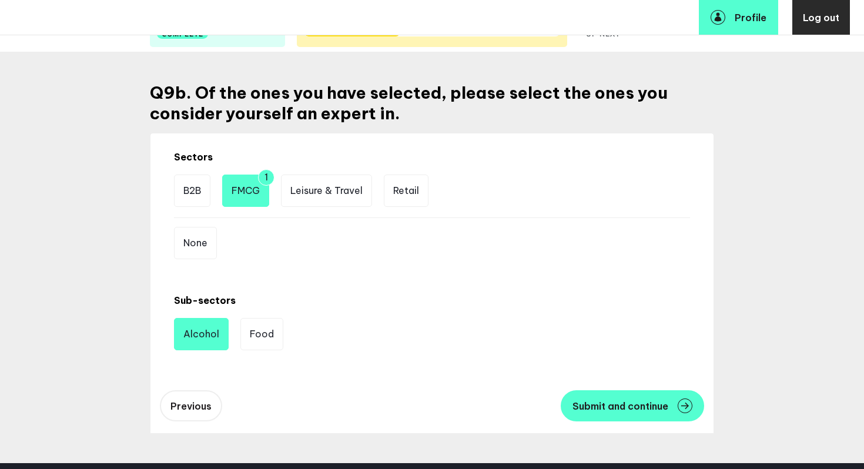
scroll to position [105, 0]
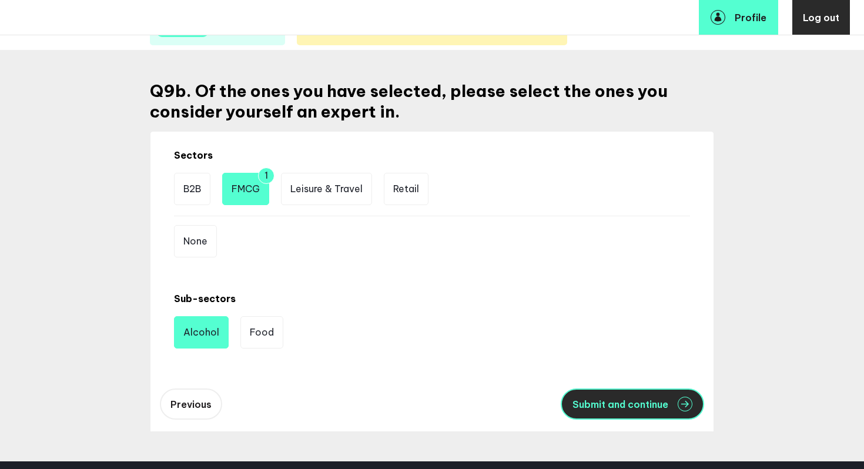
click at [589, 287] on span "Submit and continue" at bounding box center [620, 404] width 96 height 9
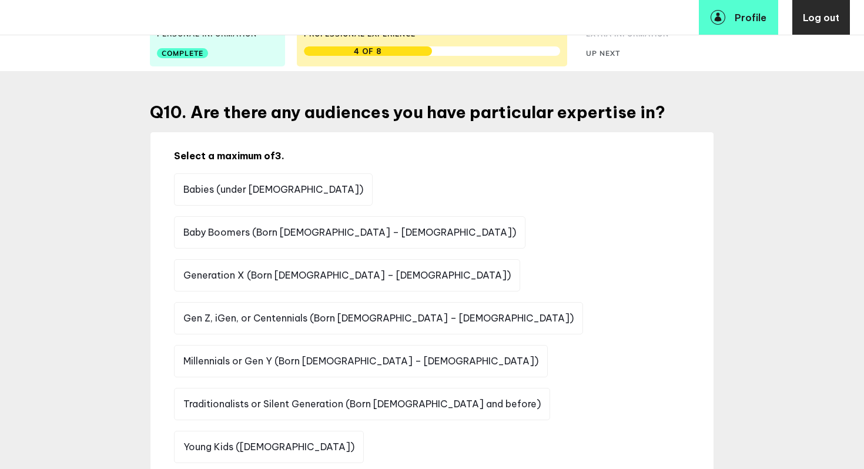
scroll to position [85, 0]
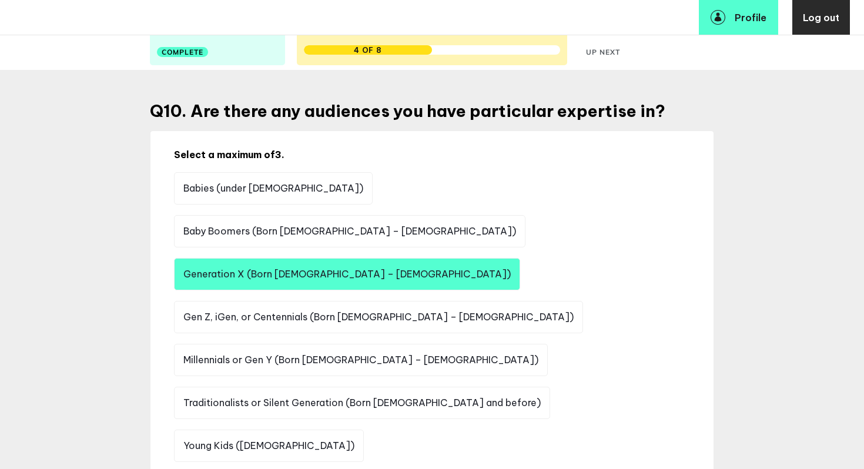
click at [520, 258] on li "Generation X (Born 1965 – 1976)" at bounding box center [347, 274] width 346 height 32
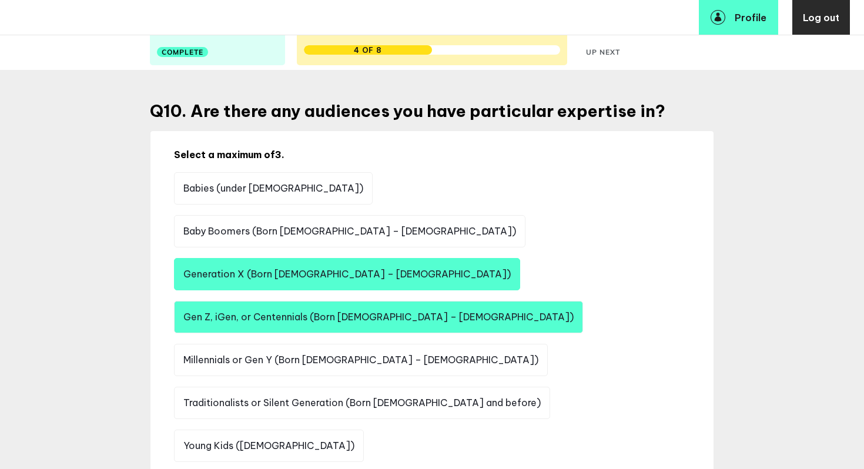
click at [308, 287] on li "Gen Z, iGen, or Centennials (Born 1996 – 2015)" at bounding box center [378, 317] width 409 height 32
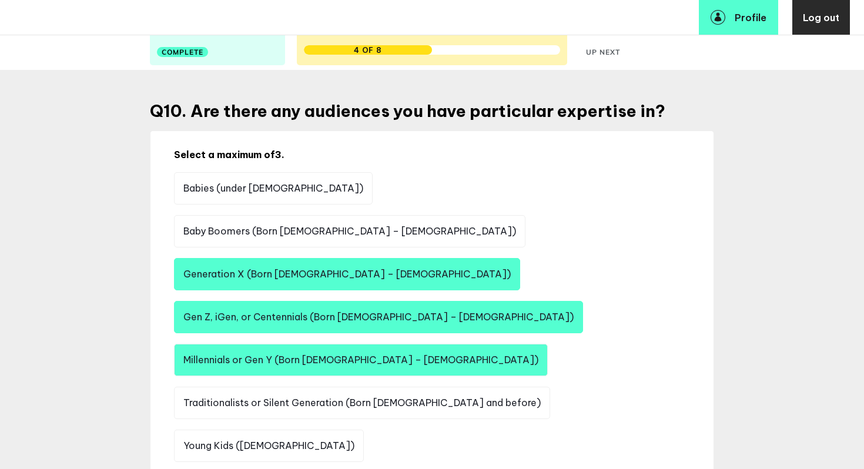
click at [469, 287] on li "Millennials or Gen Y (Born 1977 – 1995)" at bounding box center [361, 360] width 374 height 32
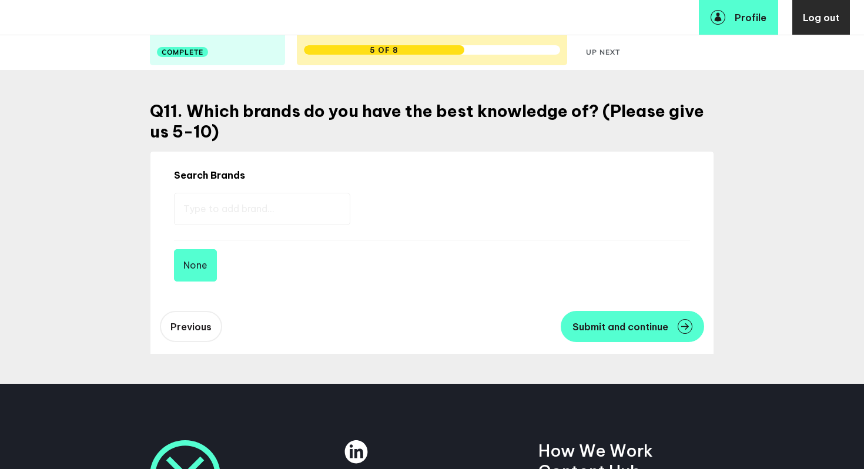
click at [247, 199] on input "text" at bounding box center [262, 209] width 176 height 32
type input "aperol"
click at [560, 209] on img at bounding box center [567, 206] width 15 height 15
click at [245, 215] on input "text" at bounding box center [262, 209] width 176 height 32
type input "campari"
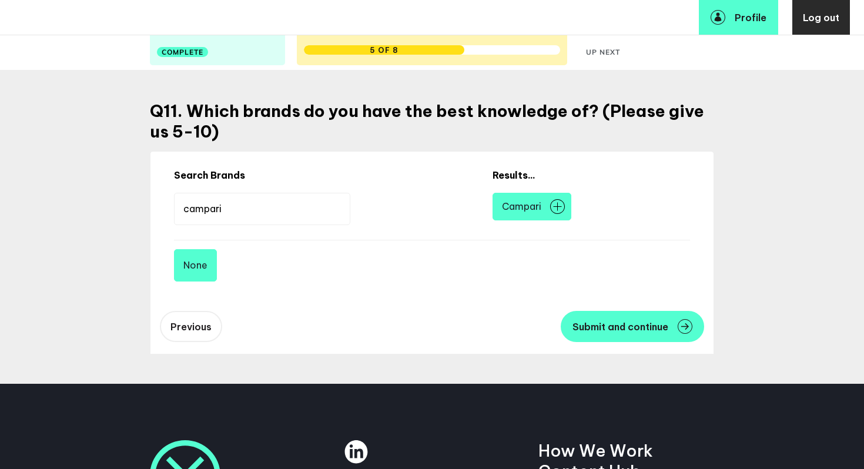
click at [550, 210] on img at bounding box center [557, 206] width 15 height 15
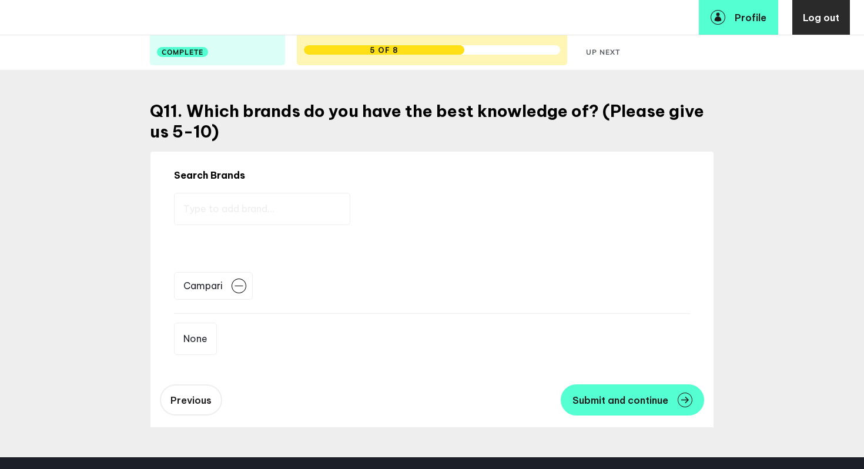
click at [242, 211] on input "text" at bounding box center [262, 209] width 176 height 32
type input "aperol"
click at [545, 209] on img at bounding box center [552, 206] width 15 height 15
click at [216, 205] on input "text" at bounding box center [262, 209] width 176 height 32
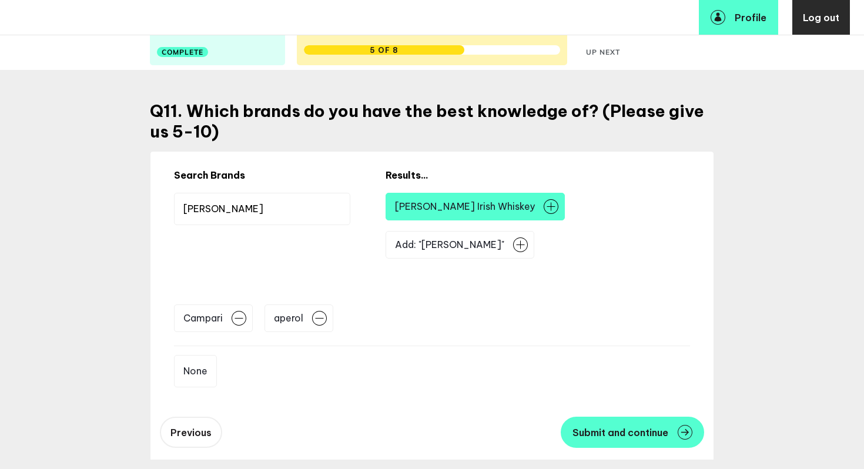
type input "jameson"
click at [544, 206] on img at bounding box center [551, 206] width 15 height 15
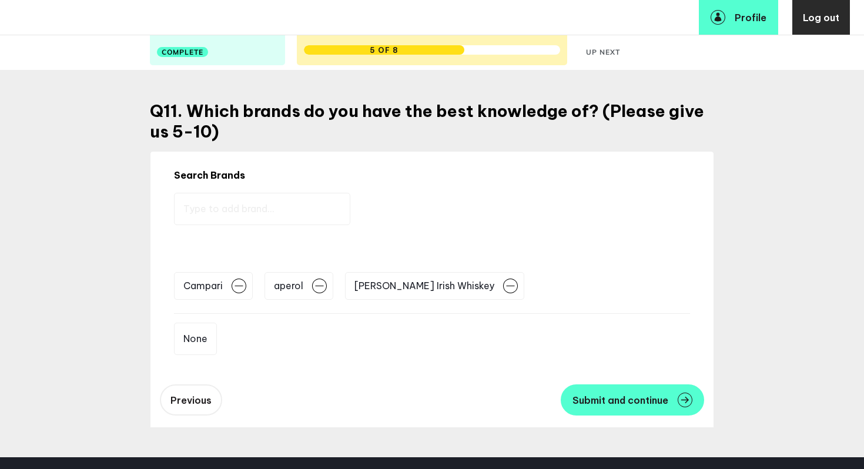
click at [242, 209] on input "text" at bounding box center [262, 209] width 176 height 32
type input "espolon"
click at [564, 208] on img at bounding box center [571, 206] width 15 height 15
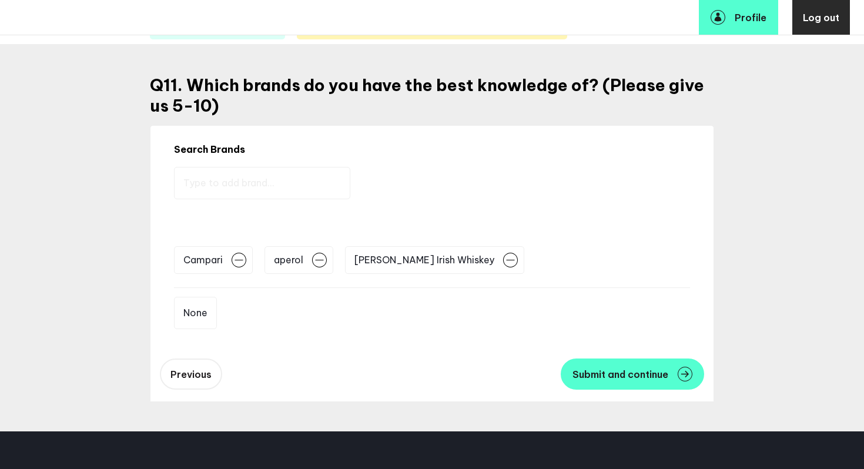
scroll to position [109, 0]
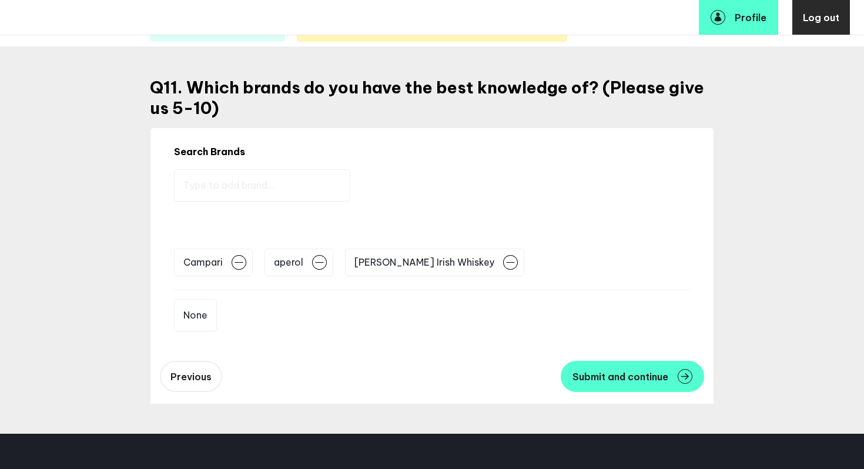
click at [247, 183] on input "text" at bounding box center [262, 185] width 176 height 32
type input "grand marnier"
click at [577, 186] on img at bounding box center [584, 183] width 15 height 15
click at [215, 183] on input "text" at bounding box center [262, 185] width 176 height 32
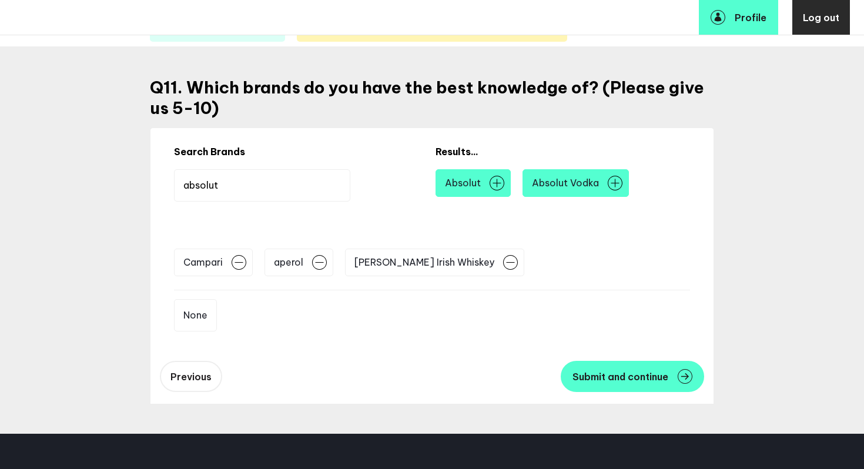
type input "absolut"
click at [589, 183] on img at bounding box center [615, 183] width 15 height 15
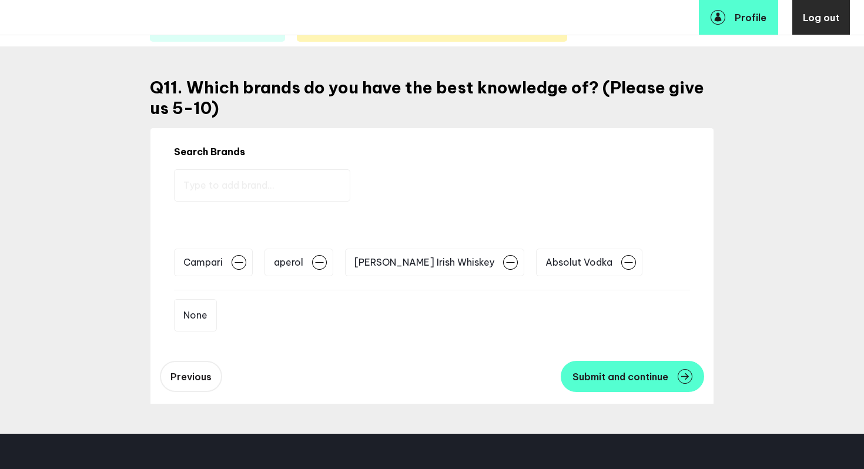
click at [207, 187] on input "text" at bounding box center [262, 185] width 176 height 32
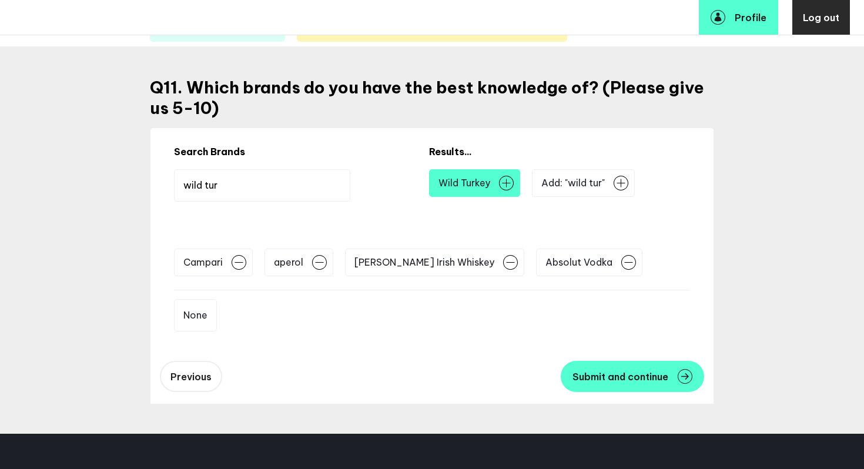
type input "wild tur"
click at [499, 184] on img at bounding box center [506, 183] width 15 height 15
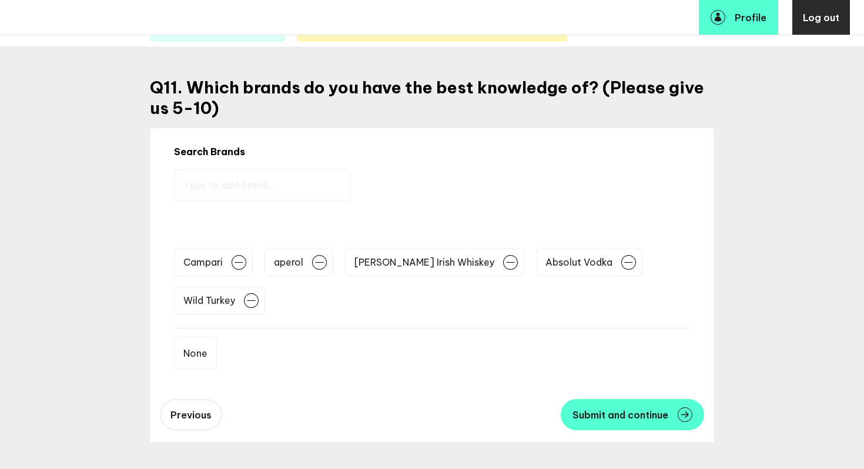
click at [203, 186] on input "text" at bounding box center [262, 185] width 176 height 32
type input "skyy vodka"
click at [571, 185] on img at bounding box center [578, 183] width 15 height 15
click at [223, 182] on input "text" at bounding box center [262, 185] width 176 height 32
type input "appleton rum"
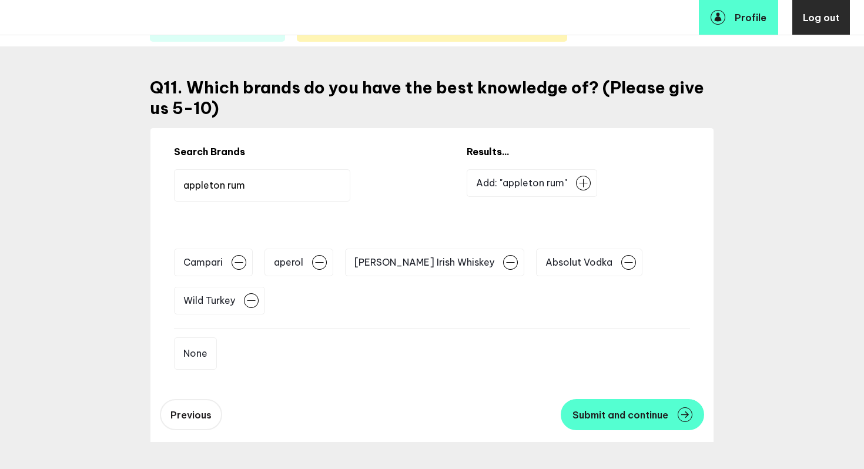
click at [576, 184] on img at bounding box center [583, 183] width 15 height 15
click at [226, 187] on input "text" at bounding box center [262, 185] width 176 height 32
type input "beefeater gin"
click at [563, 186] on img at bounding box center [570, 183] width 15 height 15
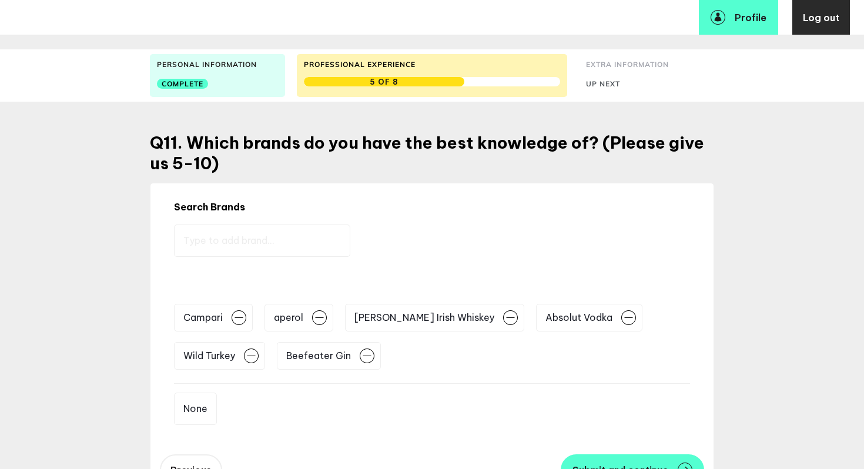
scroll to position [19, 0]
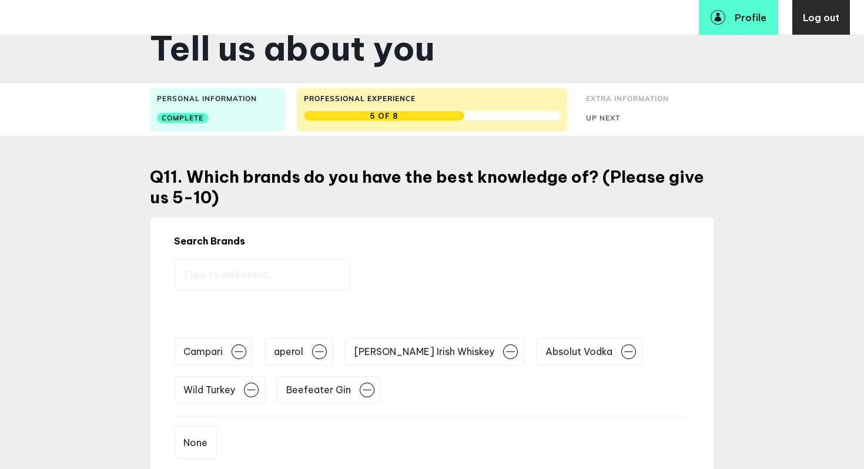
click at [214, 273] on input "text" at bounding box center [262, 275] width 176 height 32
type input "perrier jouet"
click at [589, 273] on img at bounding box center [605, 272] width 15 height 15
click at [235, 269] on input "text" at bounding box center [262, 275] width 176 height 32
type input "miraval rose"
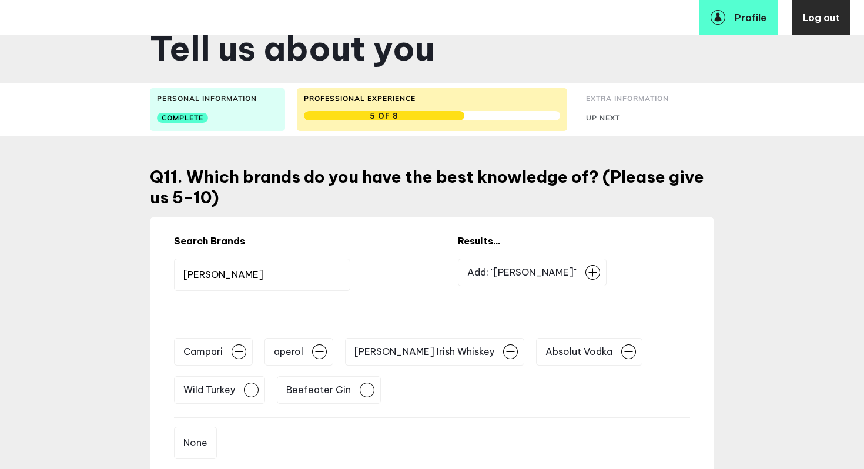
click at [585, 273] on img at bounding box center [592, 272] width 15 height 15
click at [211, 279] on input "text" at bounding box center [262, 275] width 176 height 32
type input "montelobos mezcal"
click at [589, 274] on img at bounding box center [599, 272] width 15 height 15
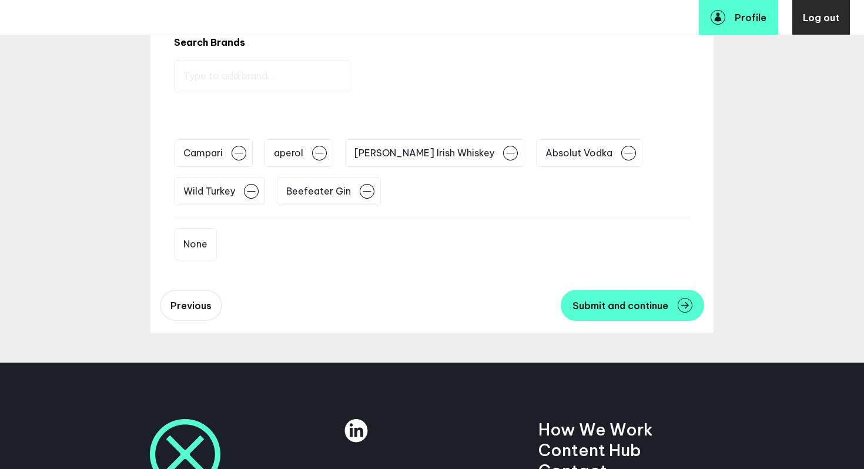
scroll to position [229, 0]
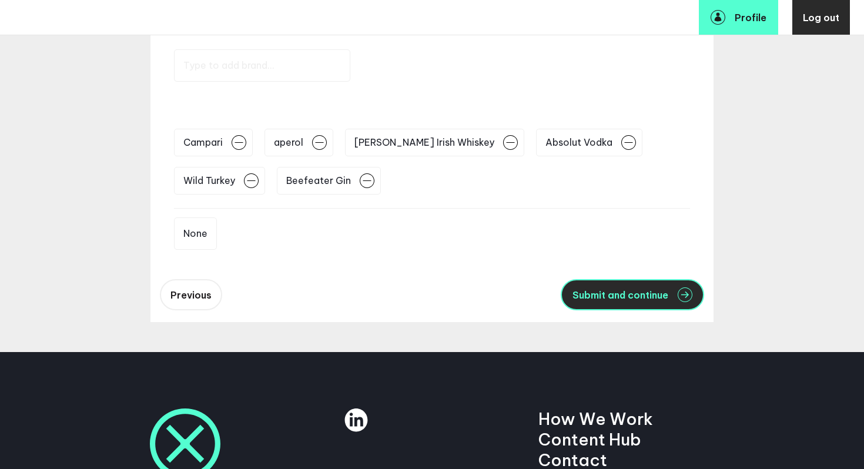
click at [589, 287] on span "Submit and continue" at bounding box center [620, 294] width 96 height 9
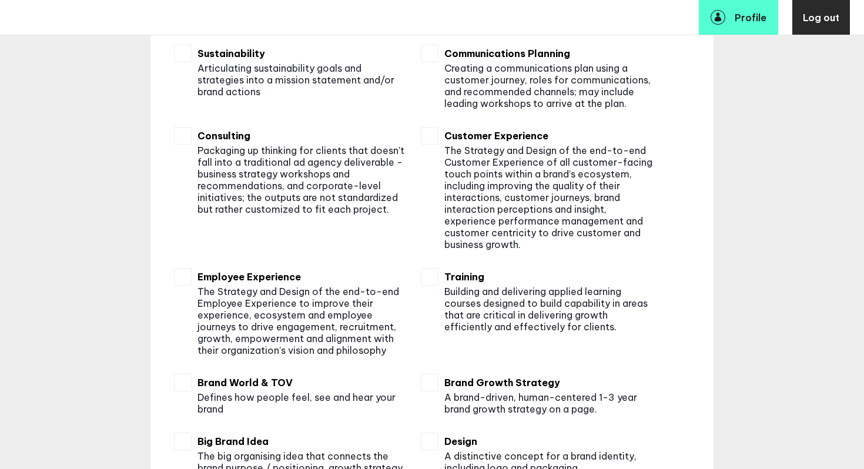
scroll to position [227, 0]
click at [183, 140] on input "checkbox" at bounding box center [183, 135] width 18 height 18
checkbox input "true"
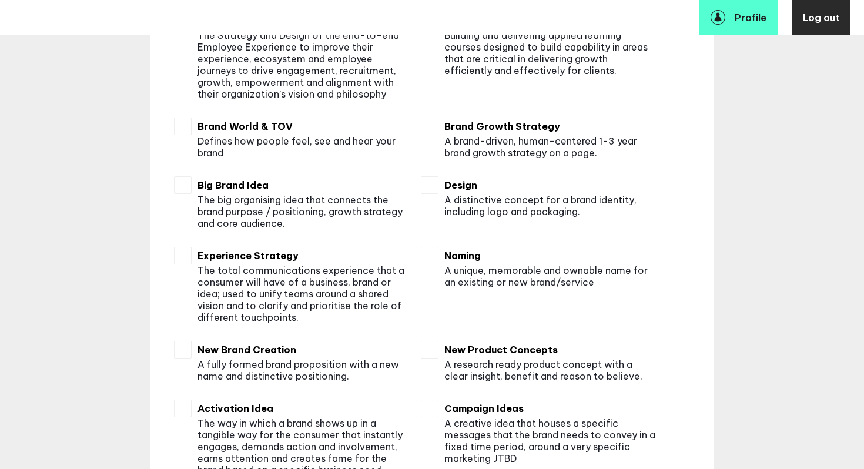
scroll to position [490, 0]
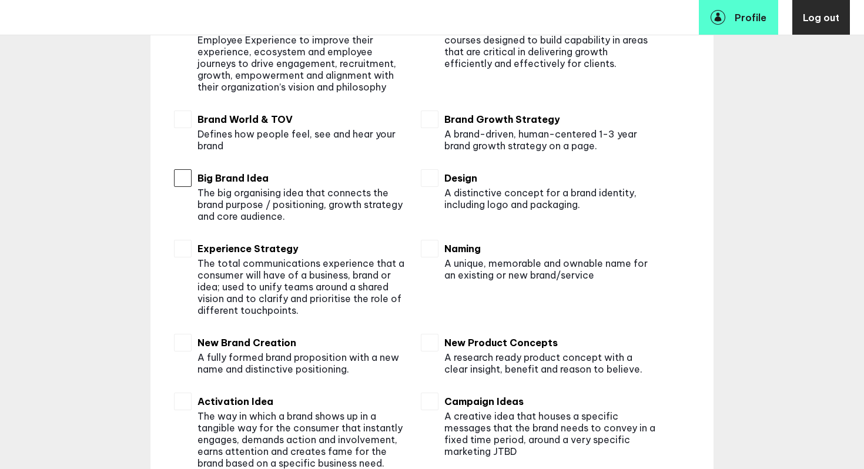
click at [181, 180] on input "checkbox" at bounding box center [183, 178] width 18 height 18
checkbox input "true"
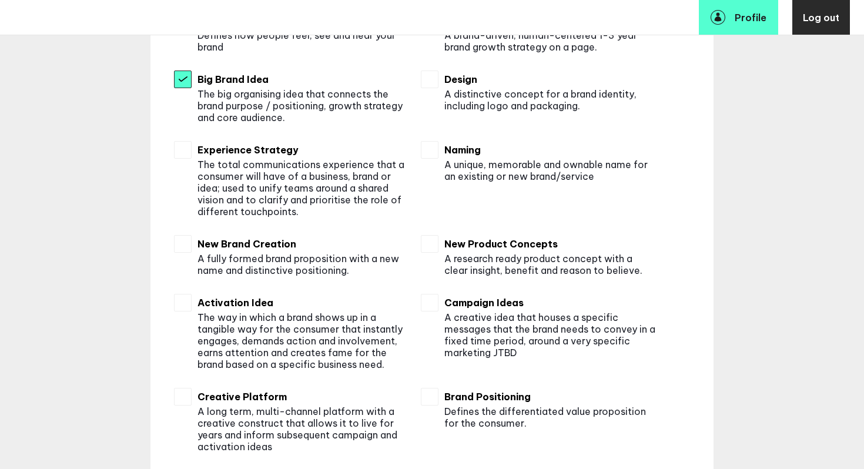
scroll to position [615, 0]
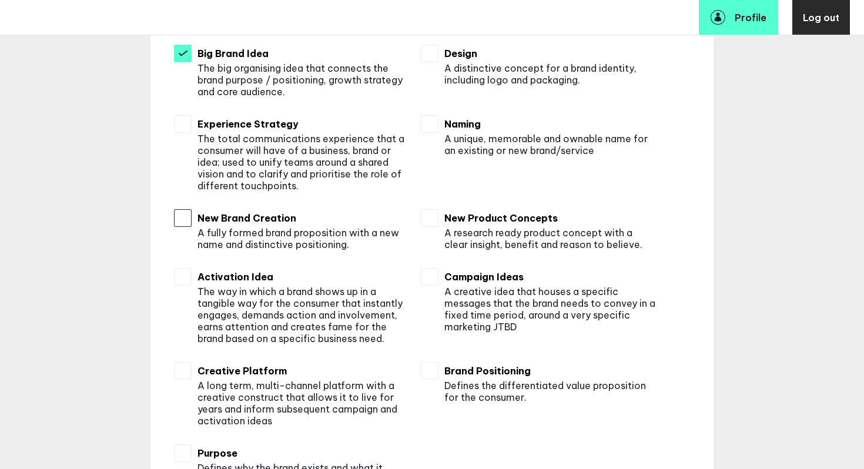
click at [185, 220] on input "checkbox" at bounding box center [183, 218] width 18 height 18
checkbox input "true"
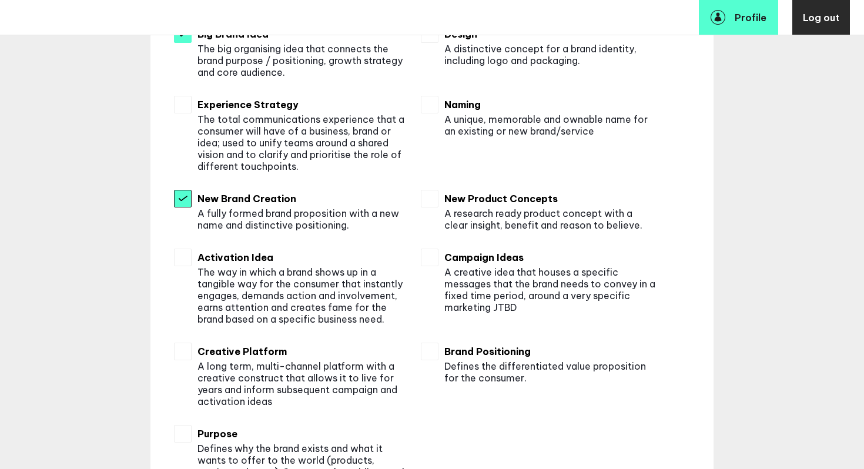
scroll to position [635, 0]
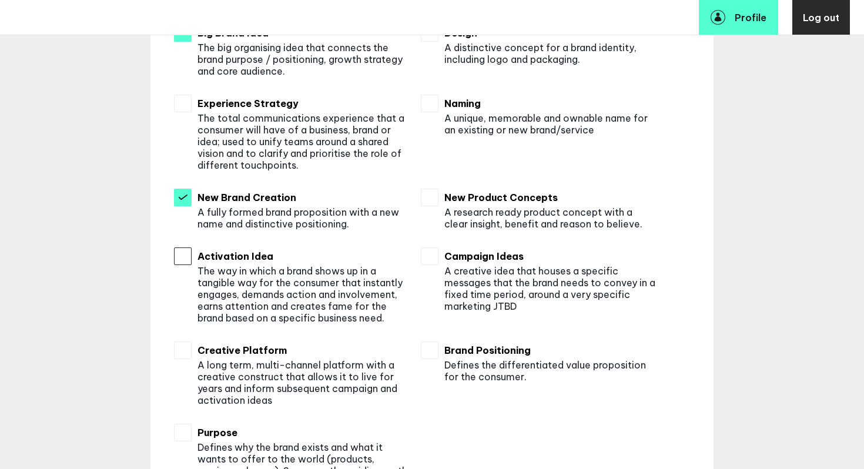
click at [186, 254] on input "checkbox" at bounding box center [183, 256] width 18 height 18
checkbox input "true"
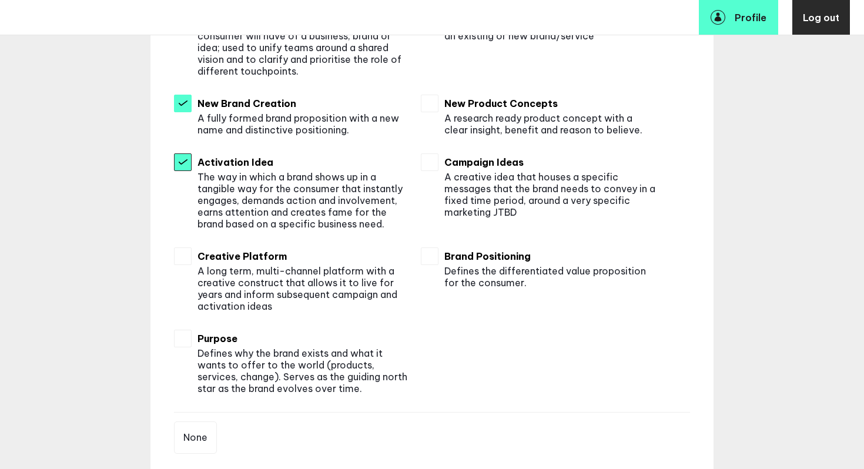
scroll to position [732, 0]
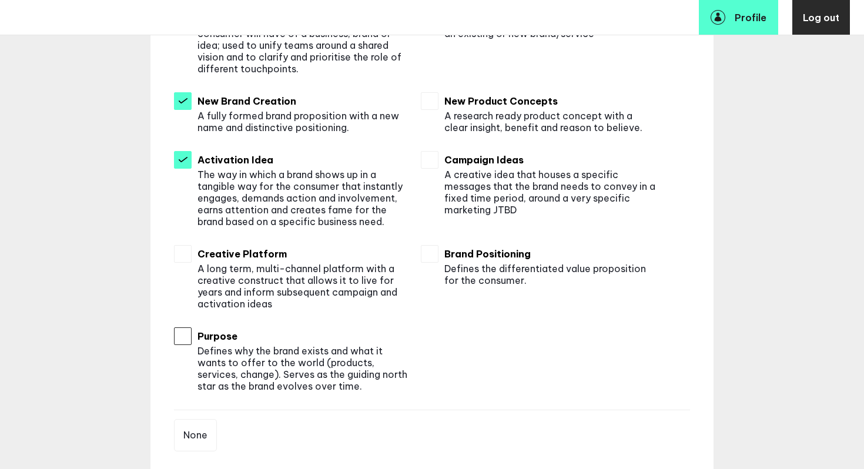
click at [182, 287] on input "checkbox" at bounding box center [183, 336] width 18 height 18
checkbox input "true"
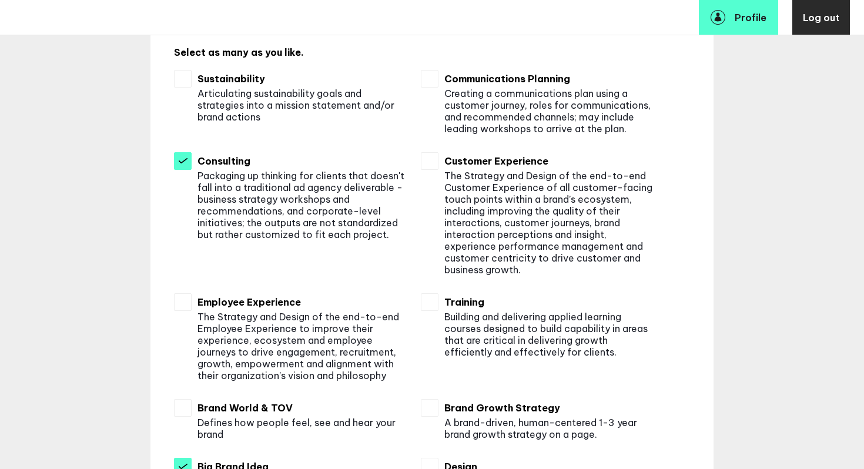
scroll to position [202, 0]
click at [433, 162] on input "checkbox" at bounding box center [430, 161] width 18 height 18
checkbox input "true"
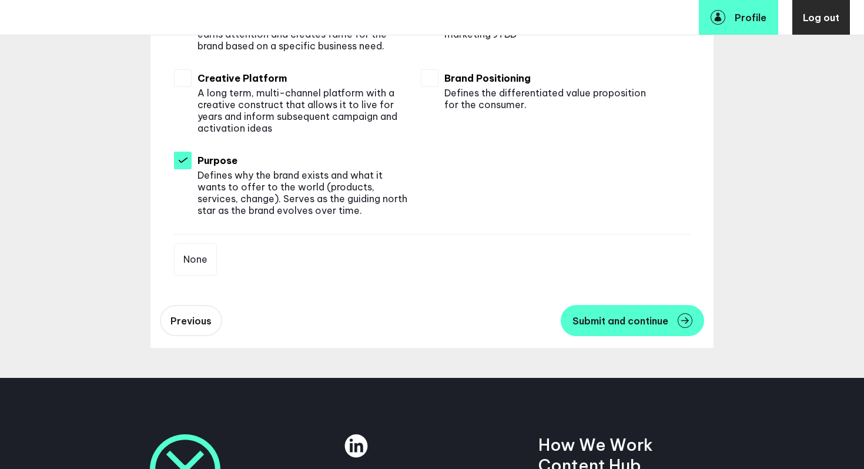
scroll to position [909, 0]
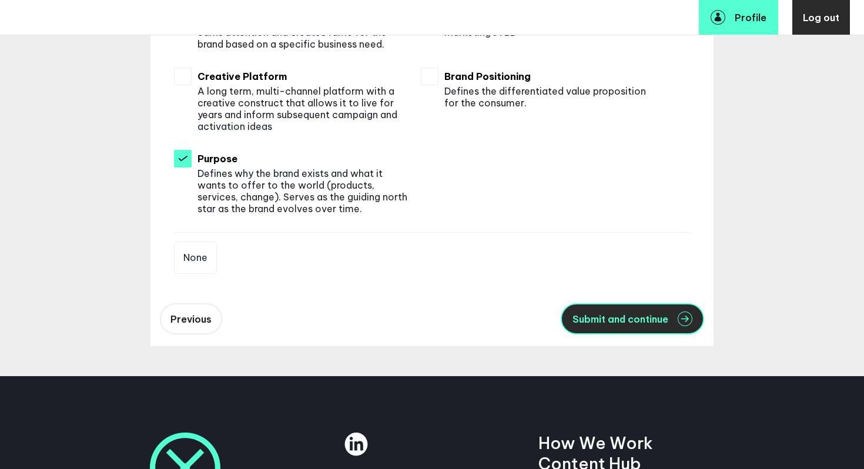
click at [589, 287] on span "Submit and continue" at bounding box center [620, 318] width 96 height 9
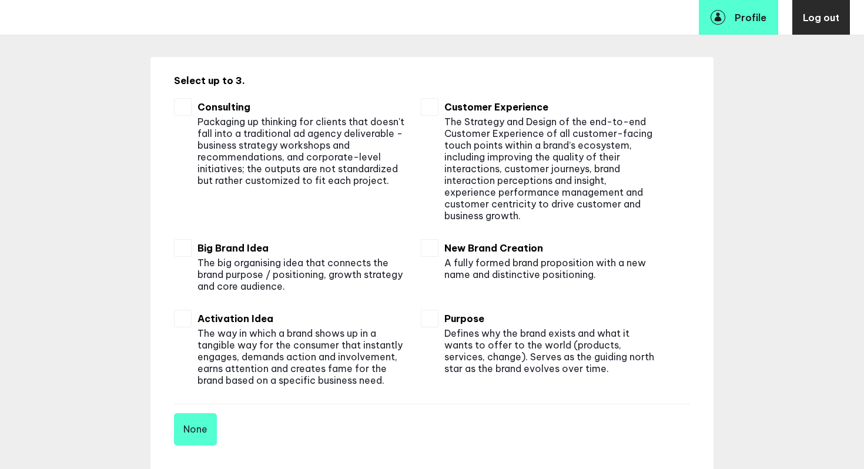
scroll to position [200, 0]
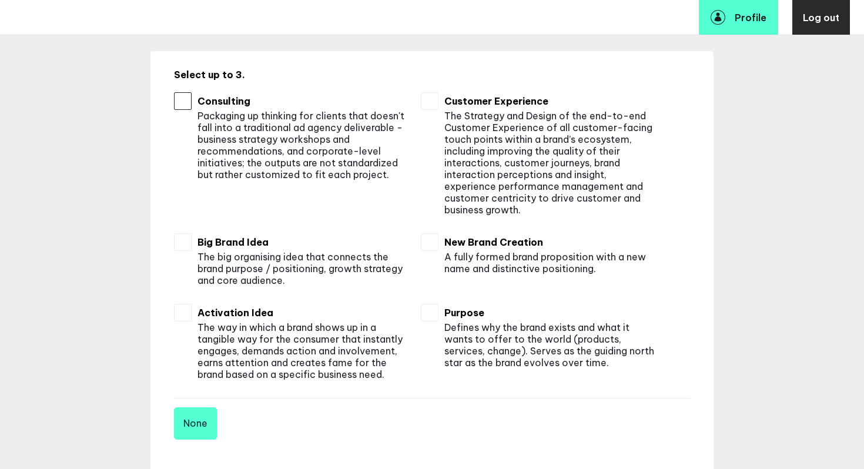
click at [186, 104] on input "checkbox" at bounding box center [183, 101] width 18 height 18
checkbox input "true"
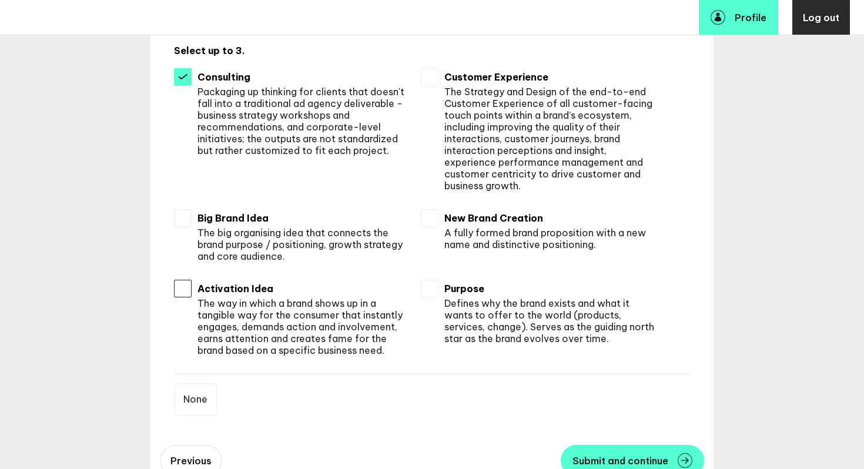
click at [180, 287] on input "checkbox" at bounding box center [183, 289] width 18 height 18
checkbox input "true"
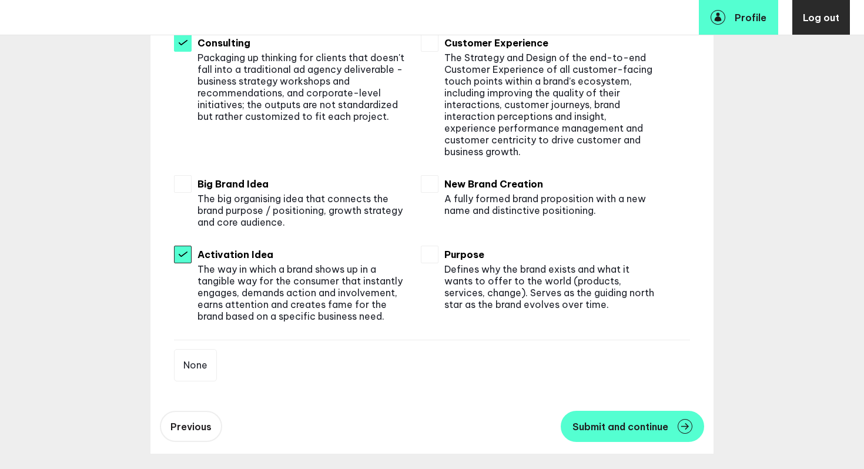
scroll to position [259, 0]
click at [589, 287] on button "Submit and continue" at bounding box center [632, 425] width 143 height 31
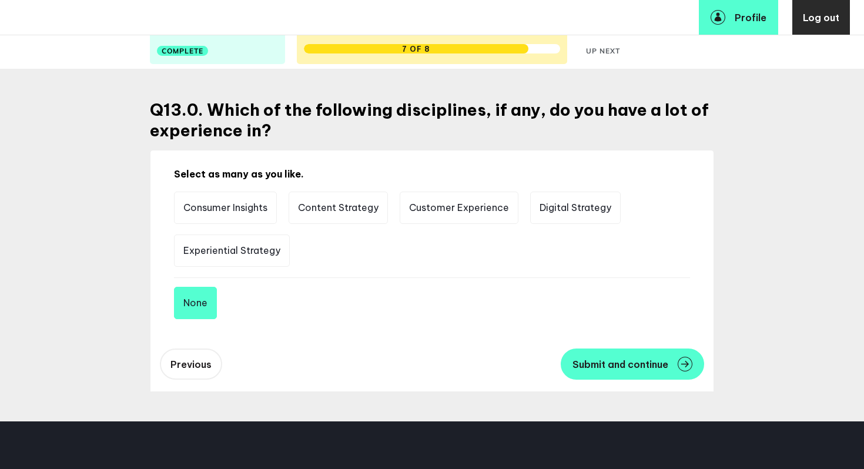
scroll to position [88, 0]
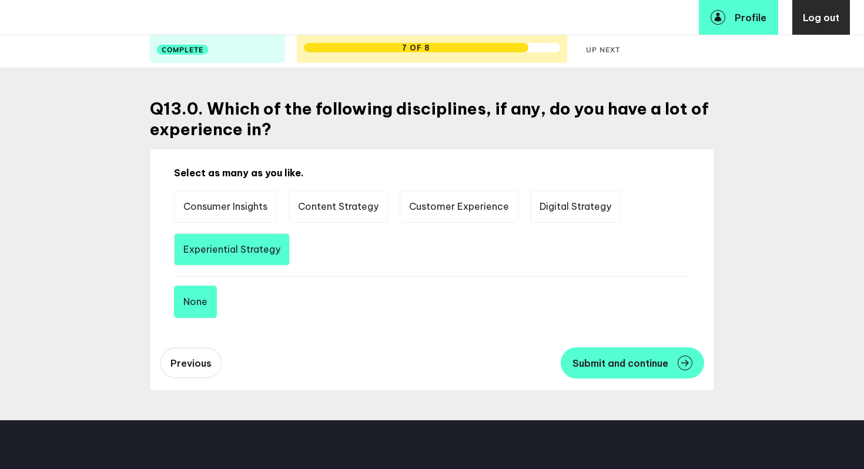
click at [236, 246] on li "Experiential Strategy" at bounding box center [232, 249] width 116 height 32
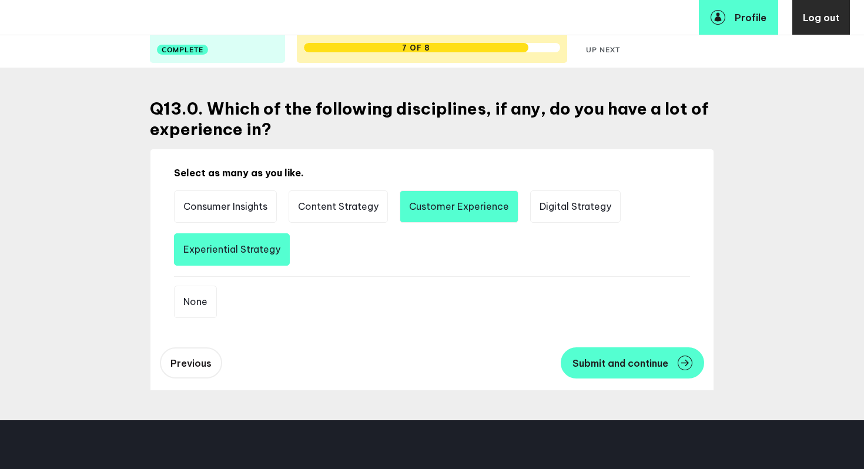
click at [463, 206] on li "Customer Experience" at bounding box center [459, 206] width 119 height 32
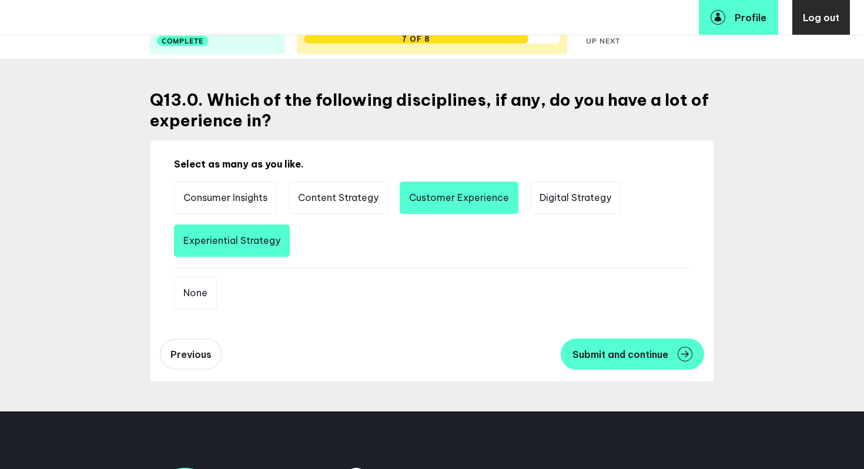
scroll to position [98, 0]
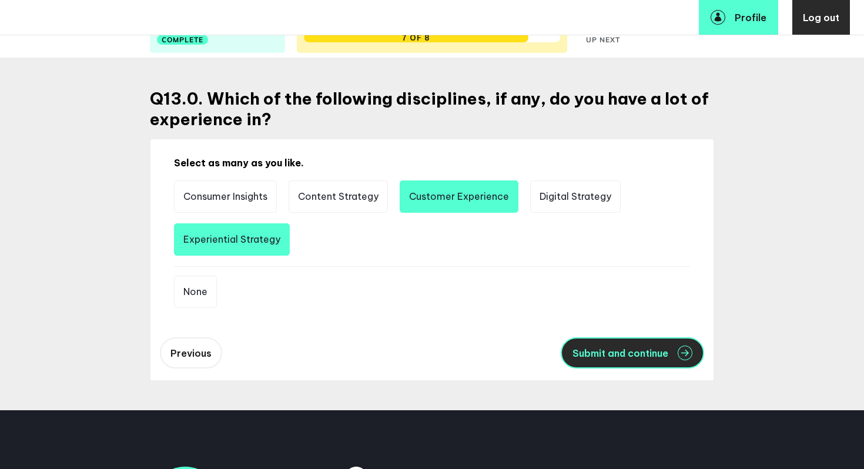
click at [589, 287] on span "Submit and continue" at bounding box center [620, 352] width 96 height 9
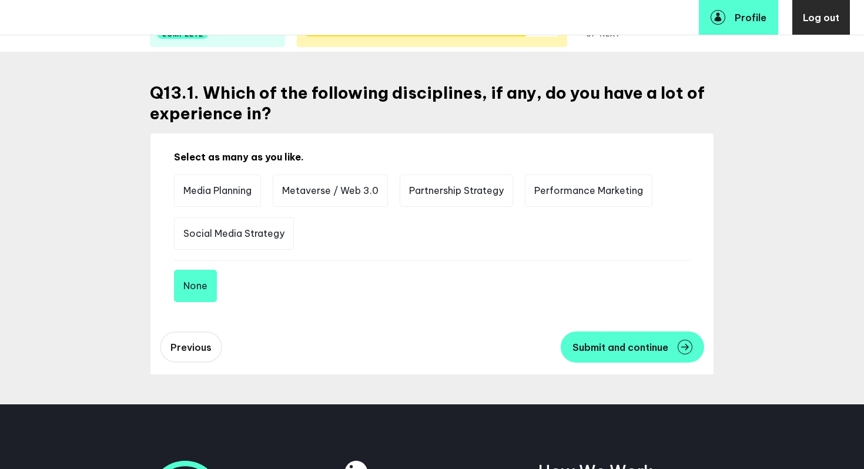
scroll to position [106, 0]
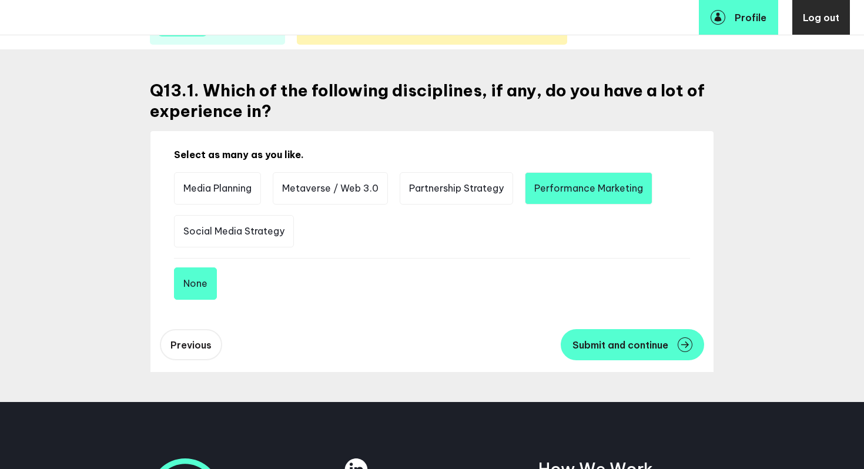
click at [589, 187] on li "Performance Marketing" at bounding box center [589, 188] width 128 height 32
click at [589, 193] on li "Performance Marketing" at bounding box center [589, 188] width 128 height 32
click at [199, 286] on button "None" at bounding box center [195, 283] width 43 height 32
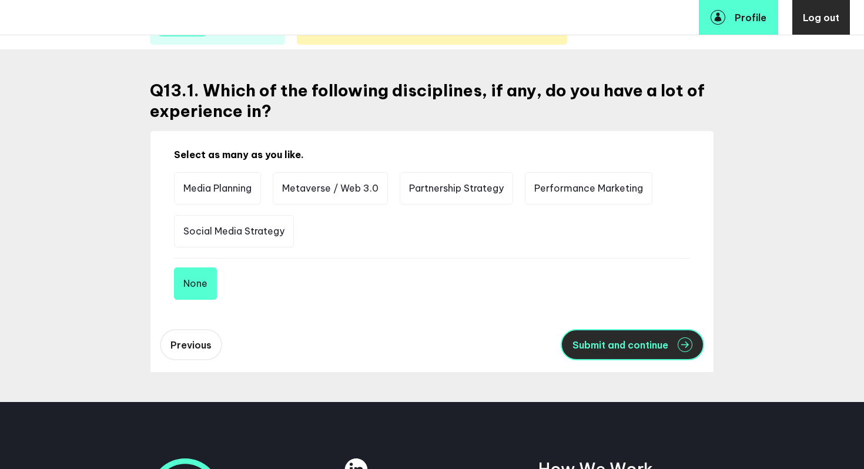
click at [589, 287] on span "Submit and continue" at bounding box center [620, 344] width 96 height 9
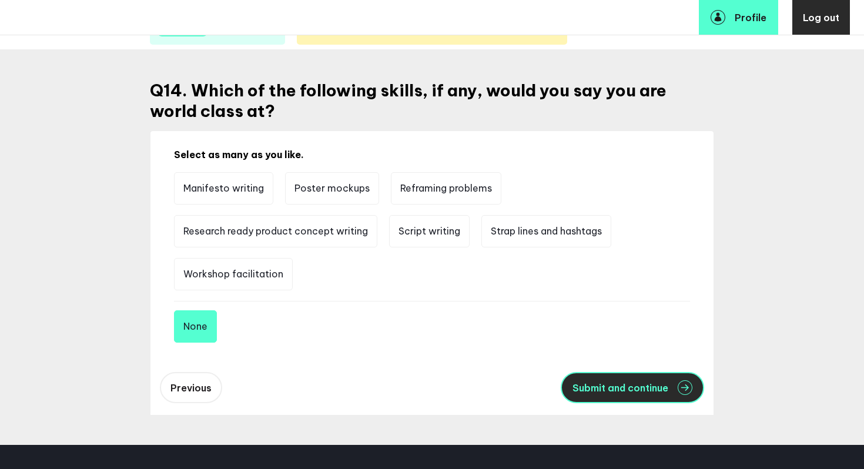
click at [589, 287] on span "Submit and continue" at bounding box center [620, 387] width 96 height 9
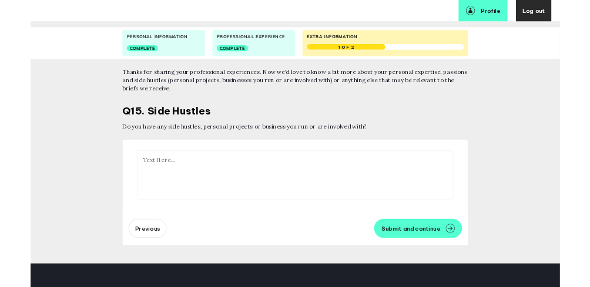
scroll to position [62, 0]
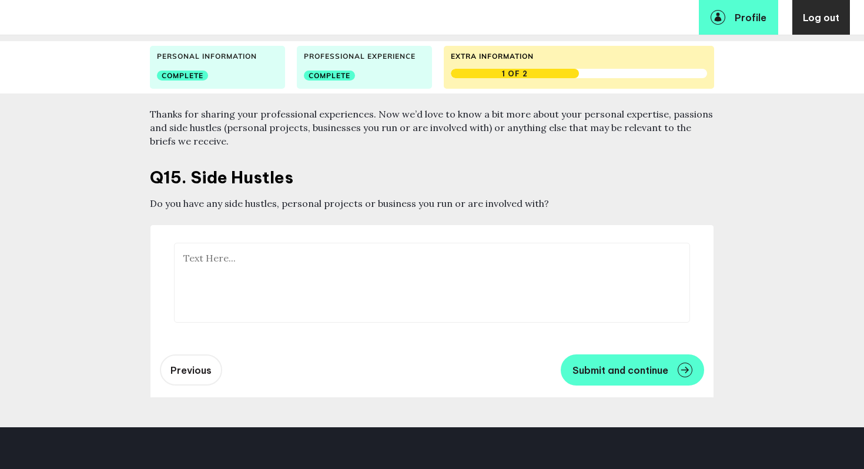
click at [194, 256] on textarea at bounding box center [432, 283] width 516 height 80
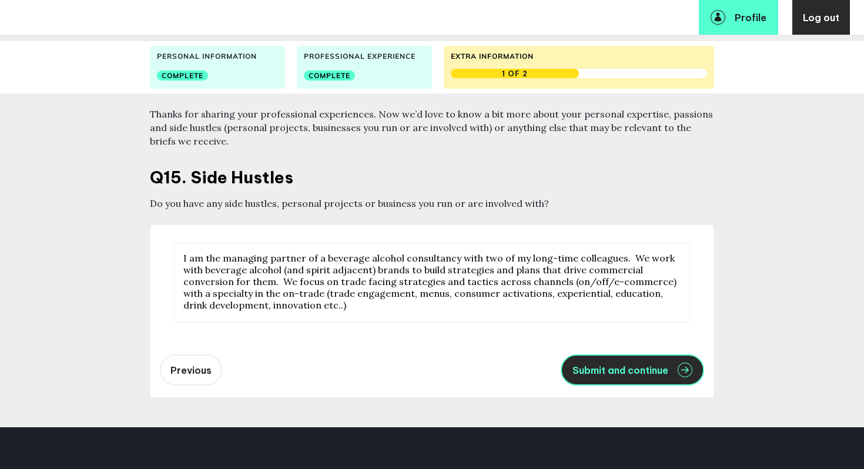
type textarea "I am the managing partner of a beverage alcohol consultancy with two of my long…"
click at [589, 287] on span "Submit and continue" at bounding box center [620, 370] width 96 height 9
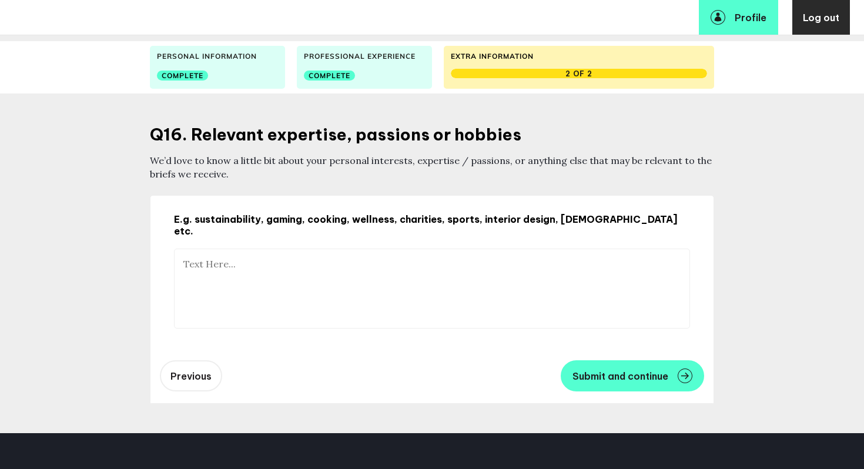
click at [192, 252] on textarea at bounding box center [432, 289] width 516 height 80
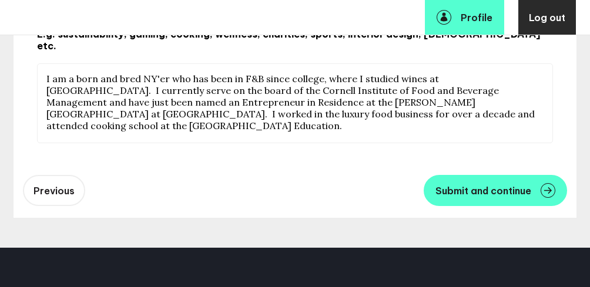
scroll to position [246, 0]
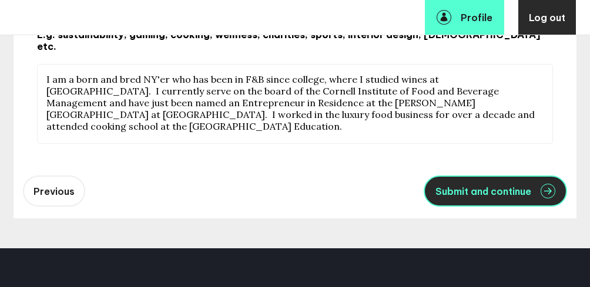
type textarea "I am a born and bred NY'er who has been in F&B since college, where I studied w…"
click at [549, 184] on icon "button" at bounding box center [548, 191] width 15 height 15
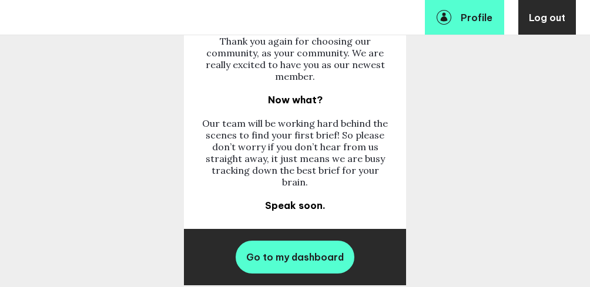
scroll to position [82, 0]
